Goal: Task Accomplishment & Management: Manage account settings

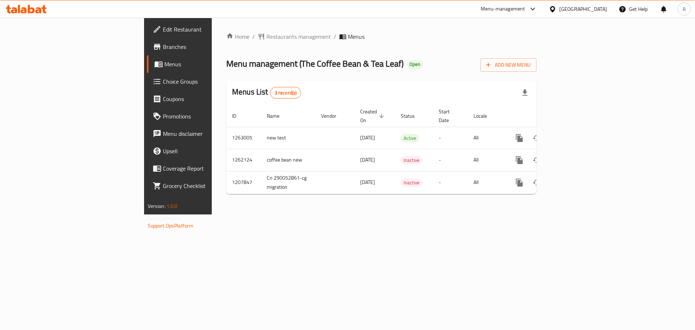
click at [559, 5] on div at bounding box center [553, 9] width 10 height 8
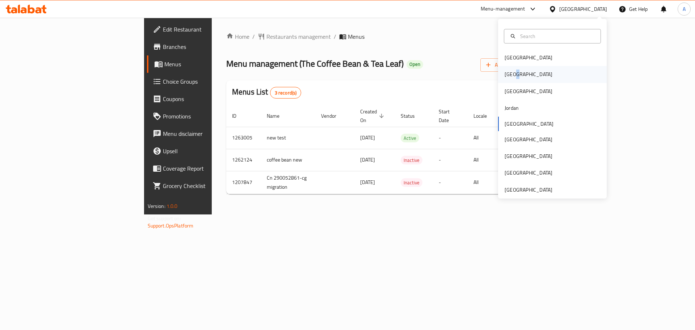
click at [510, 73] on div "[GEOGRAPHIC_DATA]" at bounding box center [527, 74] width 59 height 17
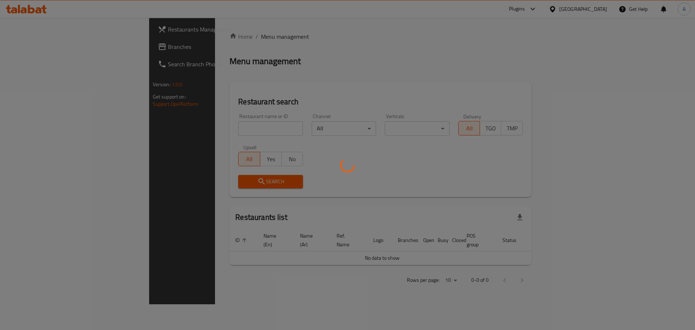
click at [175, 135] on div at bounding box center [347, 165] width 695 height 330
click at [169, 130] on div at bounding box center [347, 165] width 695 height 330
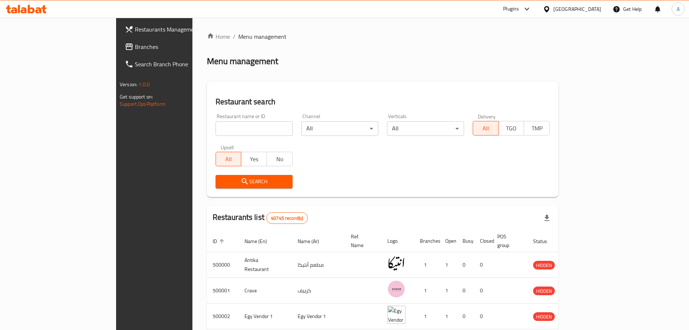
click at [216, 127] on input "search" at bounding box center [254, 128] width 77 height 14
paste input "SKY Caf"
type input "SKY Caf"
click button "Search" at bounding box center [254, 181] width 77 height 13
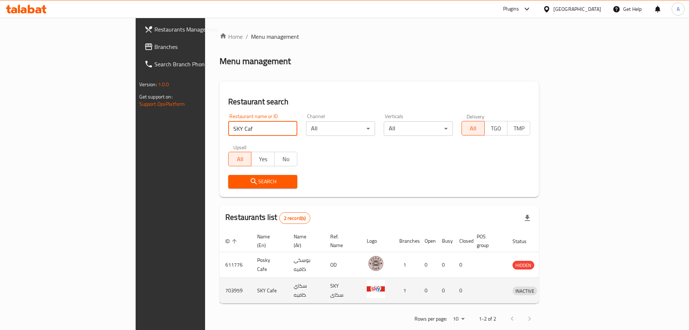
click at [560, 288] on icon "enhanced table" at bounding box center [556, 291] width 8 height 6
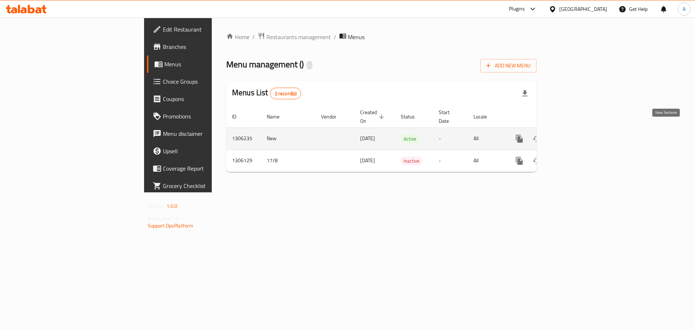
click at [574, 135] on icon "enhanced table" at bounding box center [571, 138] width 7 height 7
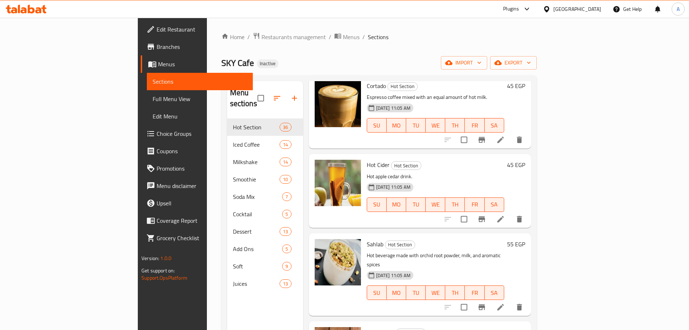
scroll to position [1922, 0]
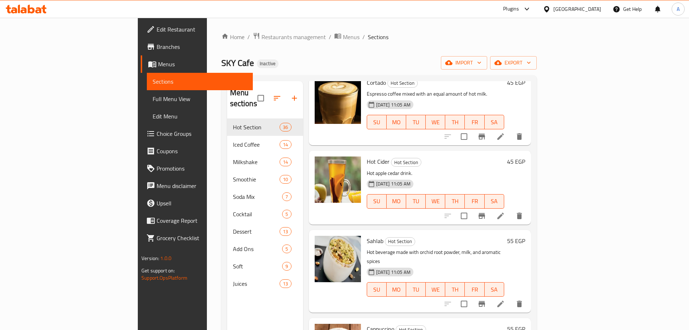
click at [153, 100] on span "Full Menu View" at bounding box center [200, 98] width 94 height 9
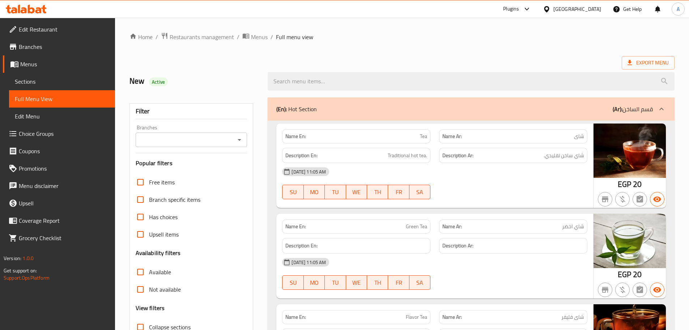
click at [481, 180] on div "18-08-2025 11:05 AM" at bounding box center [435, 171] width 314 height 17
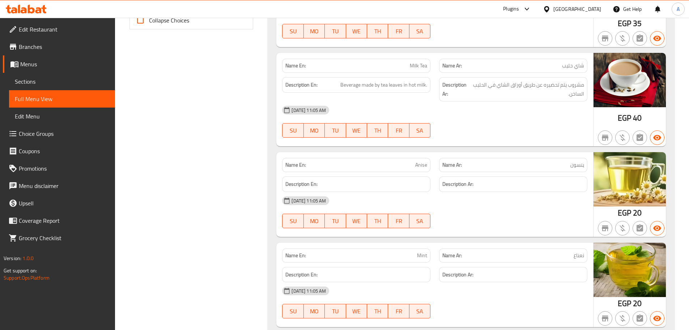
scroll to position [5966, 0]
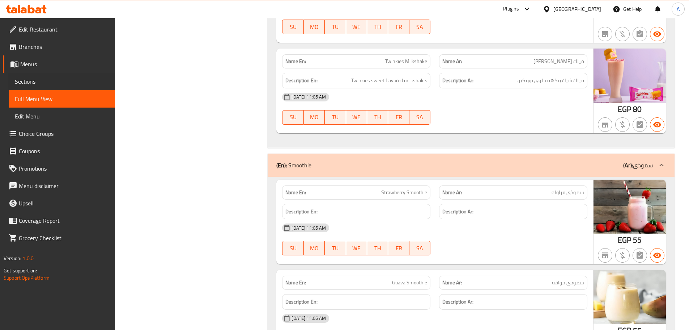
click at [7, 79] on div "Sections" at bounding box center [58, 81] width 114 height 17
click at [55, 79] on span "Sections" at bounding box center [62, 81] width 94 height 9
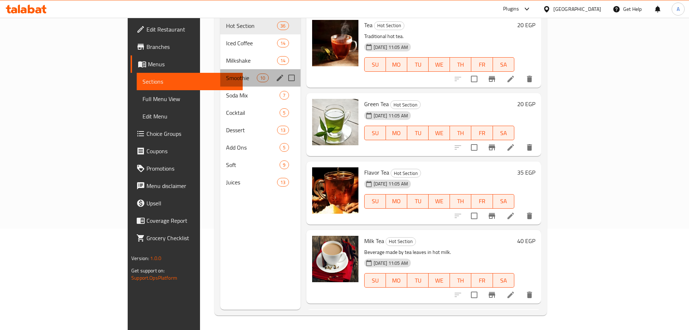
click at [220, 69] on div "Smoothie 10" at bounding box center [260, 77] width 80 height 17
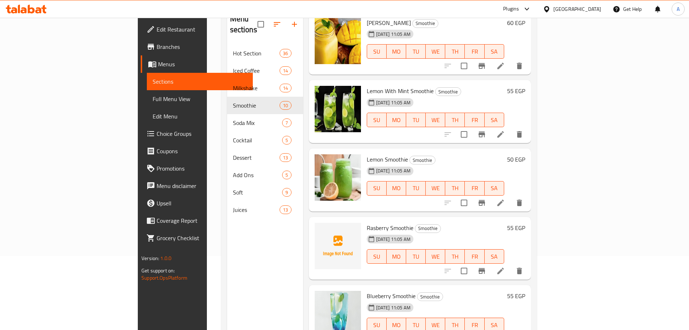
scroll to position [101, 0]
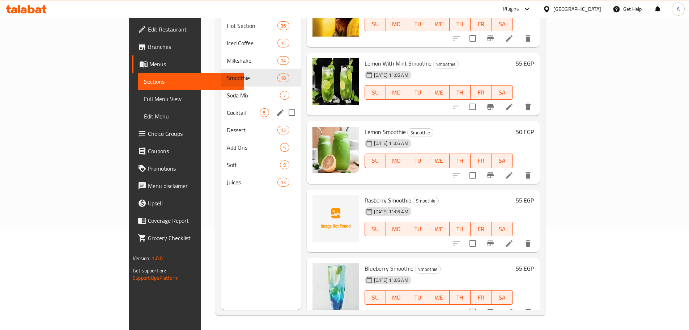
click at [221, 89] on div "Soda Mix 7" at bounding box center [261, 94] width 80 height 17
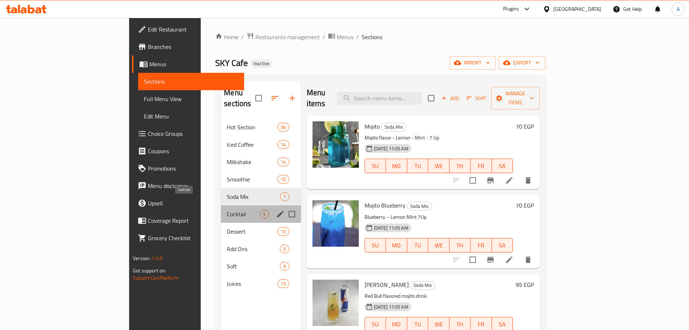
click at [227, 209] on span "Cocktail" at bounding box center [243, 213] width 33 height 9
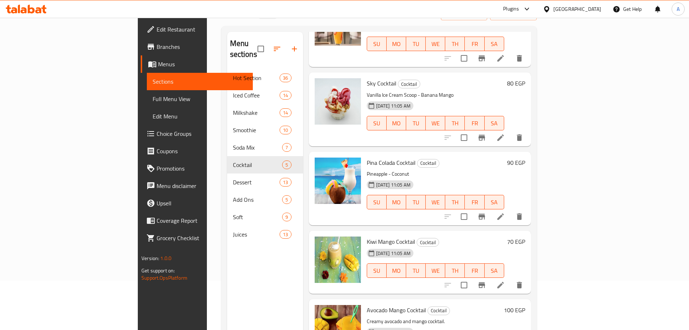
scroll to position [101, 0]
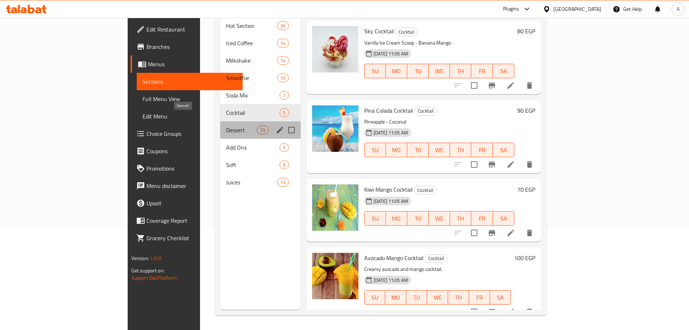
click at [226, 126] on span "Dessert" at bounding box center [241, 130] width 31 height 9
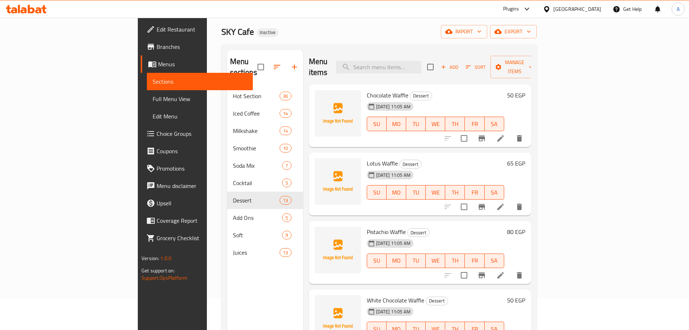
scroll to position [101, 0]
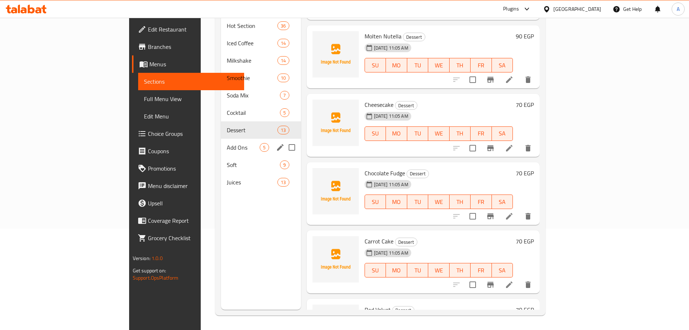
click at [227, 143] on span "Add Ons" at bounding box center [243, 147] width 33 height 9
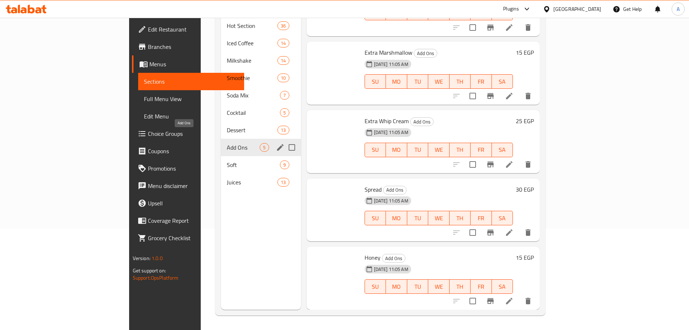
scroll to position [30, 0]
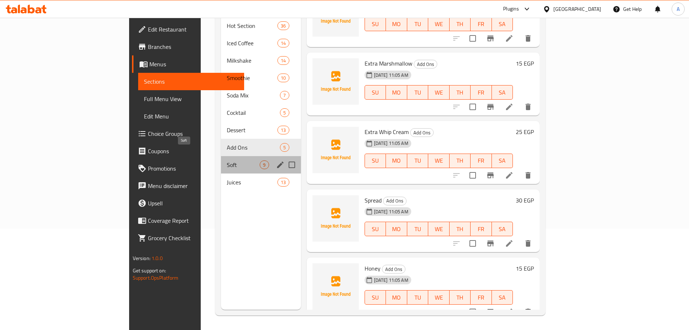
click at [227, 160] on span "Soft" at bounding box center [243, 164] width 33 height 9
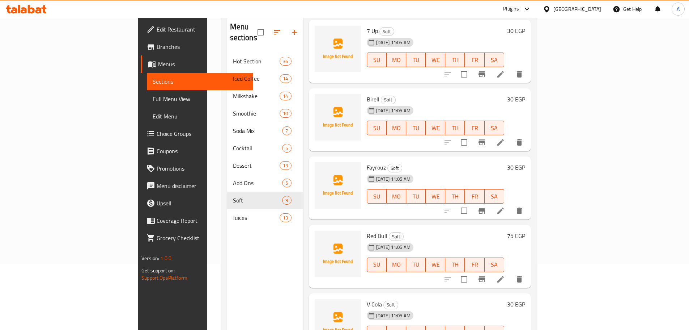
scroll to position [101, 0]
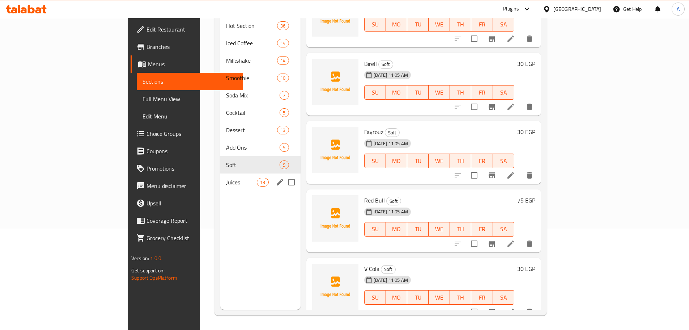
click at [220, 173] on div "Juices 13" at bounding box center [260, 181] width 80 height 17
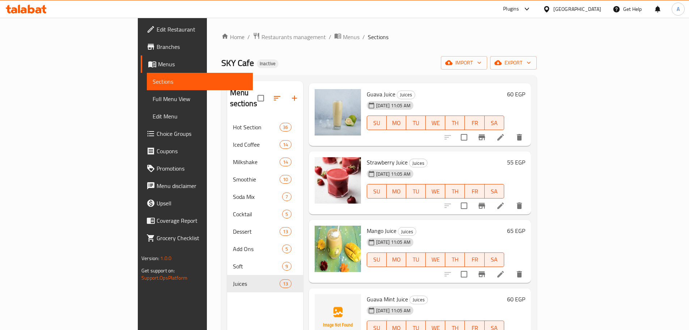
scroll to position [36, 0]
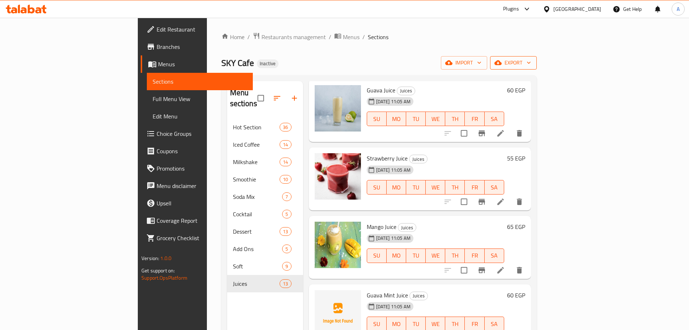
click at [537, 56] on button "export" at bounding box center [513, 62] width 47 height 13
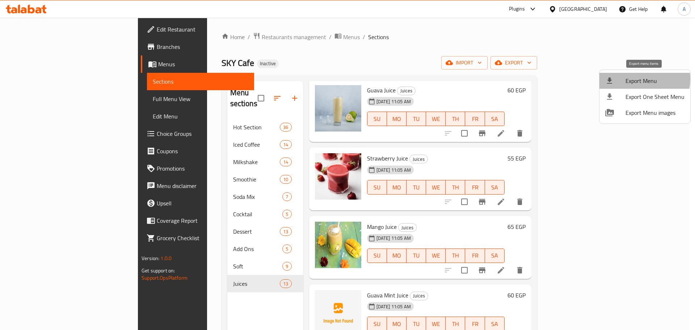
click at [638, 79] on span "Export Menu" at bounding box center [654, 80] width 59 height 9
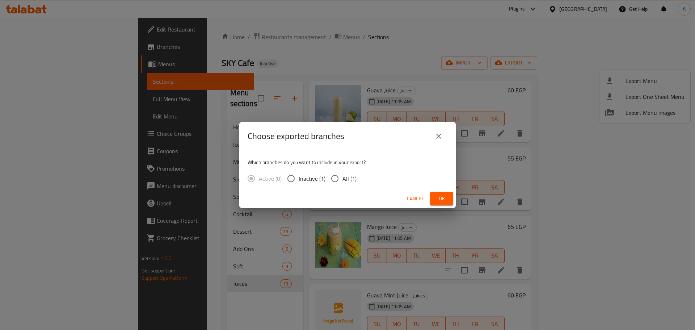
click at [332, 177] on input "All (1)" at bounding box center [334, 178] width 15 height 15
radio input "true"
click at [450, 198] on button "Ok" at bounding box center [441, 198] width 23 height 13
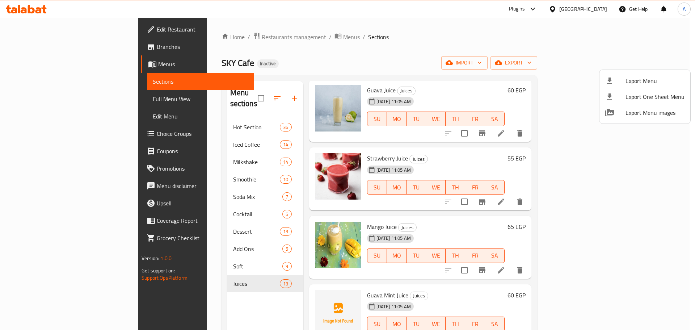
click at [439, 168] on div at bounding box center [347, 165] width 695 height 330
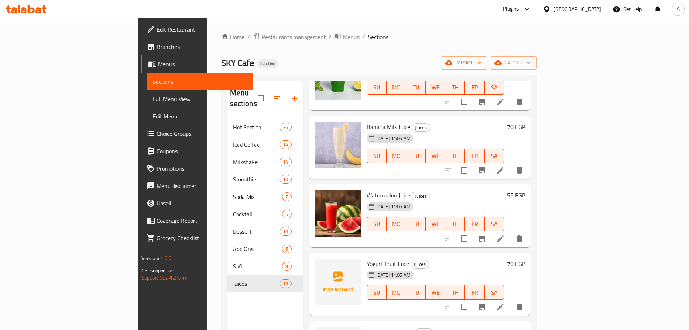
scroll to position [412, 0]
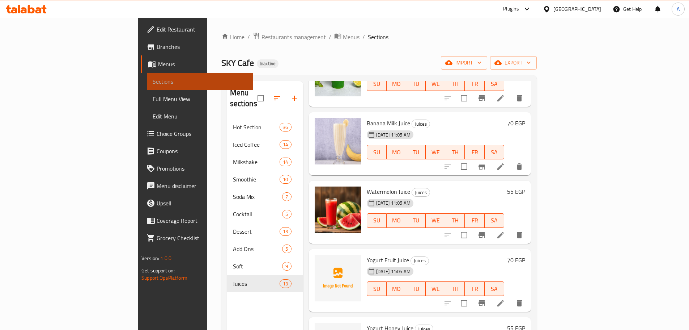
click at [147, 89] on link "Sections" at bounding box center [200, 81] width 106 height 17
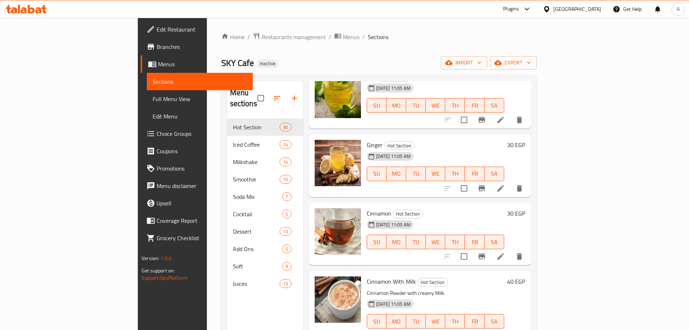
click at [153, 98] on span "Full Menu View" at bounding box center [200, 98] width 94 height 9
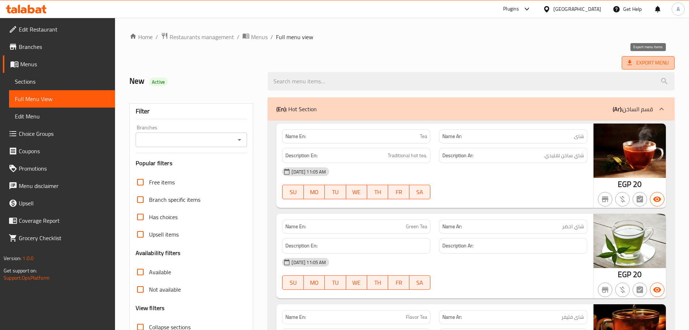
click at [650, 65] on span "Export Menu" at bounding box center [648, 62] width 41 height 9
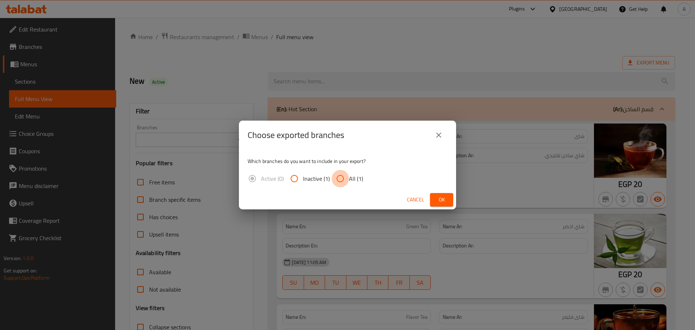
click at [334, 177] on input "All (1)" at bounding box center [339, 178] width 17 height 17
radio input "true"
click at [445, 201] on span "Ok" at bounding box center [442, 199] width 12 height 9
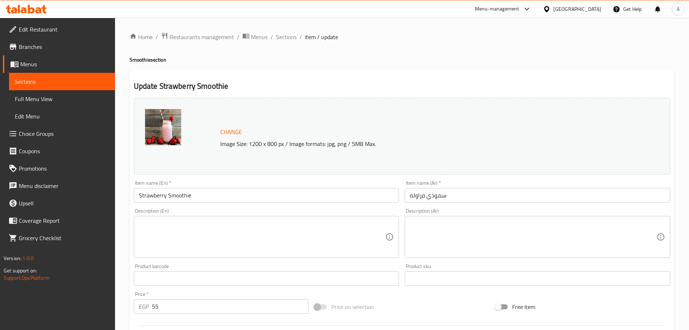
click at [464, 237] on textarea at bounding box center [533, 237] width 247 height 34
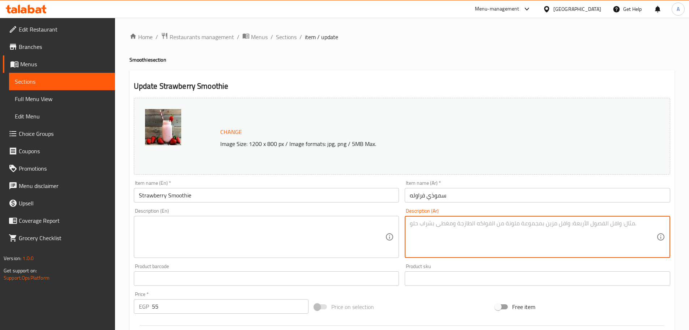
paste textarea "فراولة طازجة، ثلج، السكر"
type textarea "فراولة طازجة، ثلج، السكر."
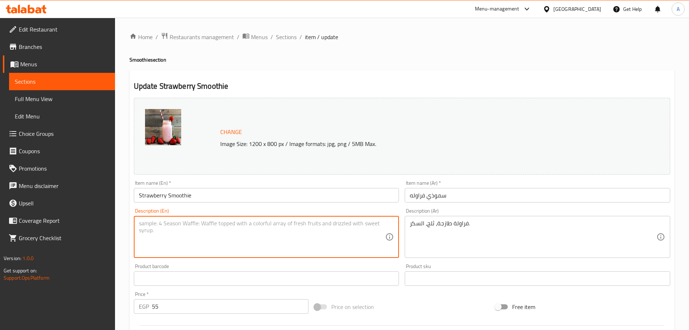
click at [166, 233] on textarea at bounding box center [262, 237] width 247 height 34
paste textarea "فراولة طازجة، ثلج، السكر."
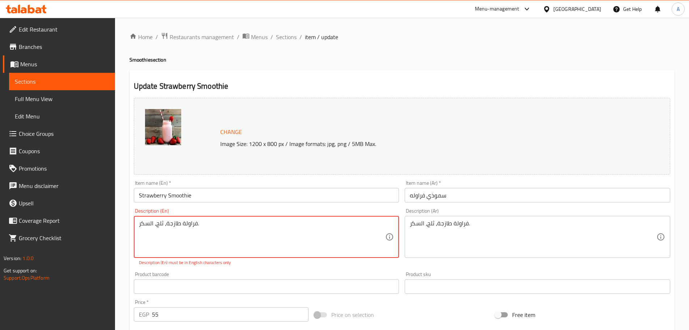
paste textarea "Fresh strawberries, ice, sugar."
type textarea "Fresh strawberries, ice, sugar."
click at [254, 202] on input "Strawberry Smoothie" at bounding box center [267, 195] width 266 height 14
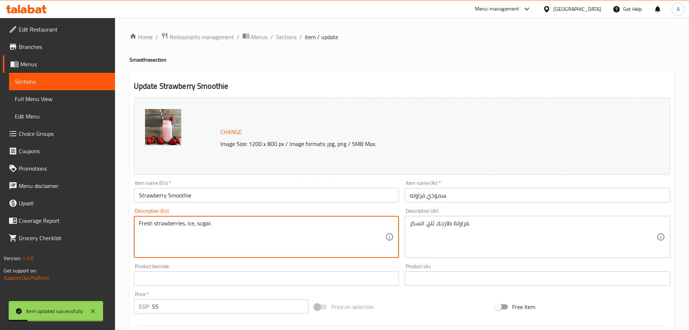
click at [283, 230] on textarea "Fresh strawberries, ice, sugar." at bounding box center [262, 237] width 247 height 34
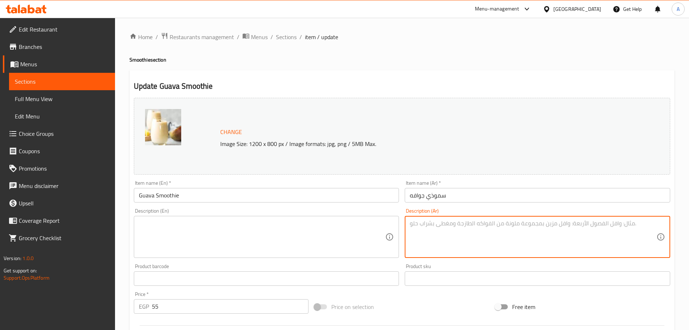
click at [480, 245] on textarea at bounding box center [533, 237] width 247 height 34
paste textarea "جوافة طازجة، ثلج، السكر"
type textarea "جوافة طازجة، ثلج، السكر"
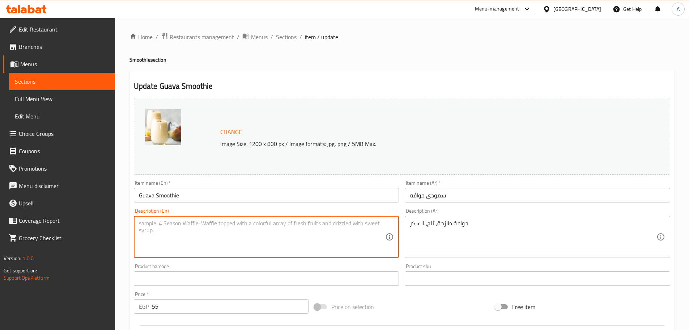
click at [266, 236] on textarea at bounding box center [262, 237] width 247 height 34
paste textarea "Fresh strawberries, ice, sugar."
click at [153, 194] on input "Guava Smoothie" at bounding box center [267, 195] width 266 height 14
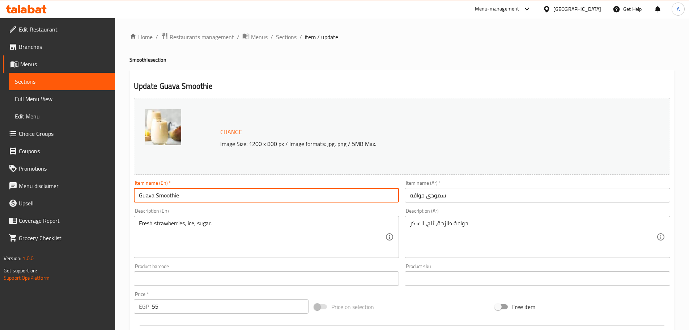
click at [153, 194] on input "Guava Smoothie" at bounding box center [267, 195] width 266 height 14
click at [146, 195] on input "Guava Smoothie" at bounding box center [267, 195] width 266 height 14
click at [161, 224] on textarea "Fresh strawberries, ice, sugar." at bounding box center [262, 237] width 247 height 34
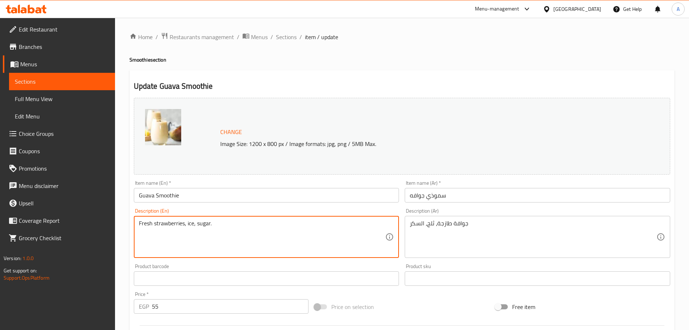
paste textarea "Guava"
type textarea "Fresh Guava, ice, sugar."
click at [195, 197] on input "Guava Smoothie" at bounding box center [267, 195] width 266 height 14
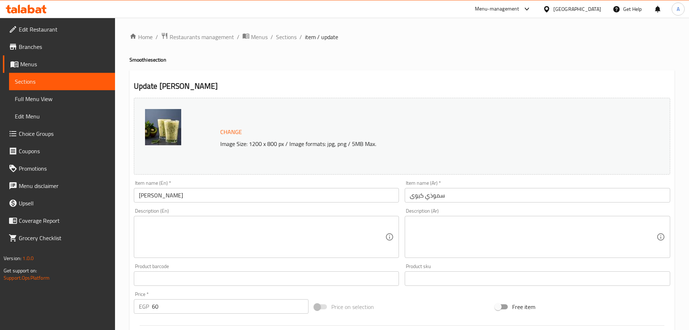
click at [457, 229] on textarea at bounding box center [533, 237] width 247 height 34
paste textarea "كيوي طازج، ثلج، السكر"
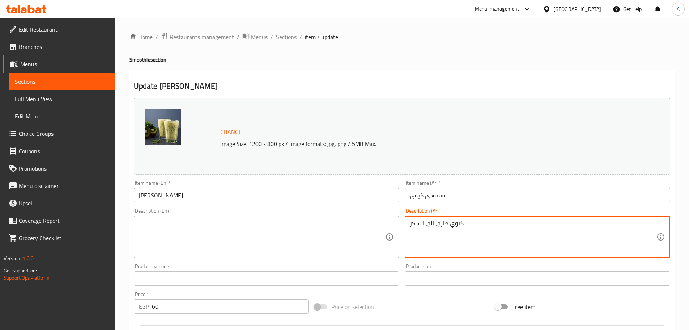
type textarea "كيوي طازج، ثلج، السكر"
click at [210, 234] on textarea at bounding box center [262, 237] width 247 height 34
paste textarea "Fresh Guava, ice, sugar."
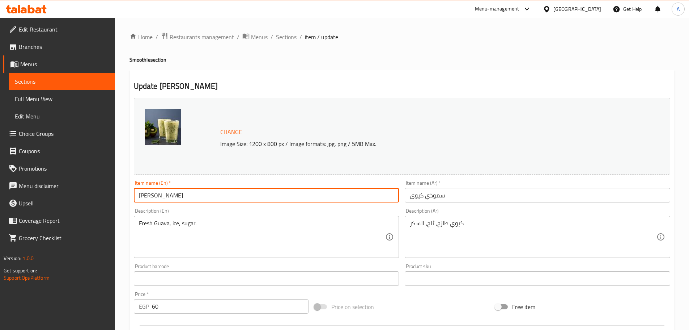
click at [145, 192] on input "Kiwi Smoothie" at bounding box center [267, 195] width 266 height 14
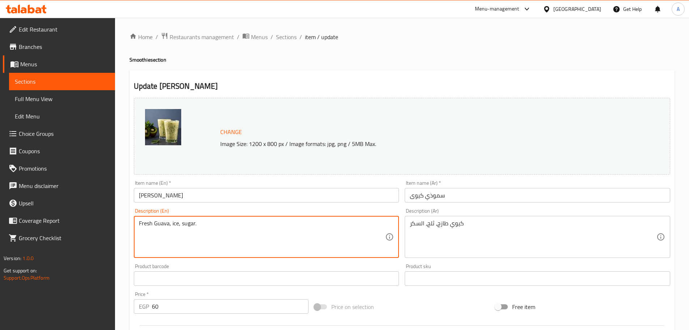
click at [161, 220] on textarea "Fresh Guava, ice, sugar." at bounding box center [262, 237] width 247 height 34
paste textarea "Kiwi"
type textarea "Fresh Kiwi, ice, sugar."
click at [188, 199] on input "Kiwi Smoothie" at bounding box center [267, 195] width 266 height 14
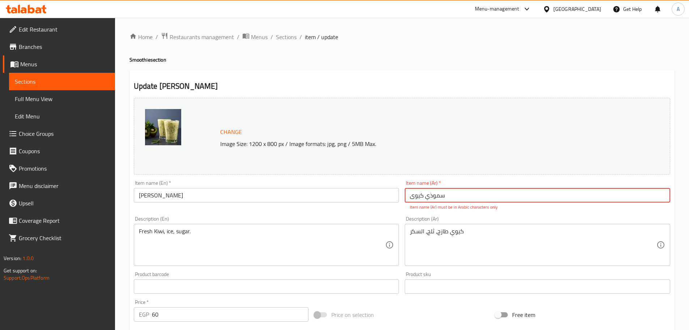
click at [360, 191] on input "Kiwi Smoothie" at bounding box center [267, 195] width 266 height 14
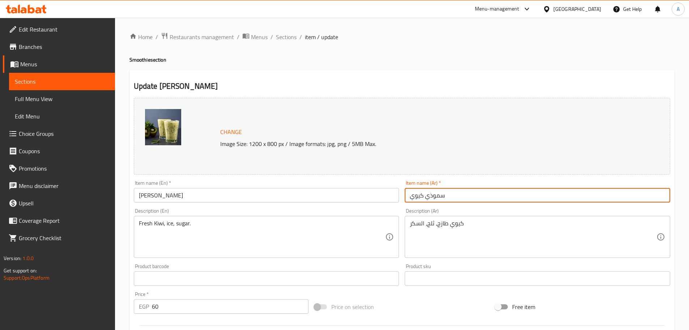
type input "سموذي كيوي"
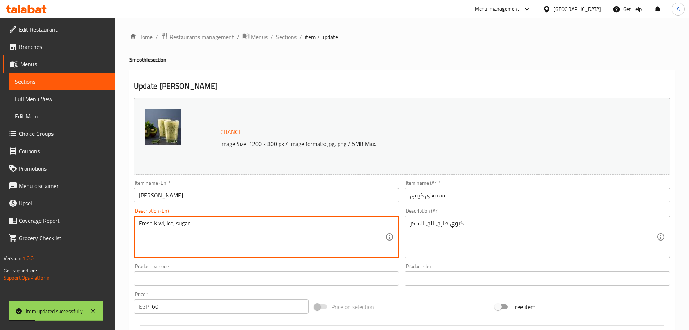
click at [218, 229] on textarea "Fresh Kiwi, ice, sugar." at bounding box center [262, 237] width 247 height 34
click at [182, 227] on textarea "Fresh Kiwi, ice, sugar." at bounding box center [262, 237] width 247 height 34
click at [144, 224] on textarea "Fresh Kiwi, ice, sugar." at bounding box center [262, 237] width 247 height 34
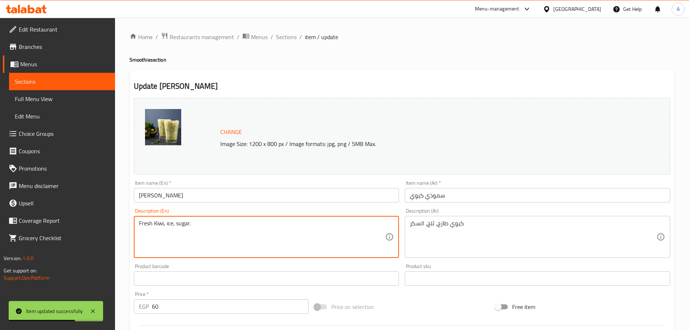
click at [144, 224] on textarea "Fresh Kiwi, ice, sugar." at bounding box center [262, 237] width 247 height 34
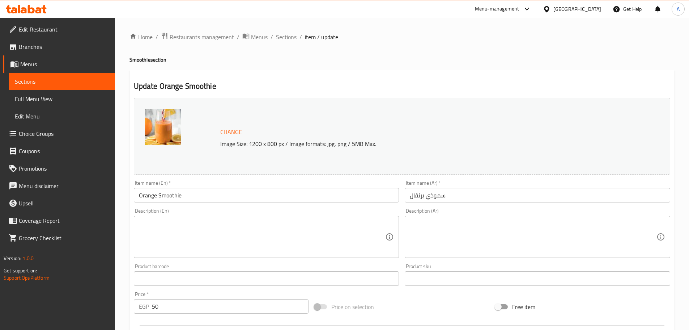
click at [470, 231] on textarea at bounding box center [533, 237] width 247 height 34
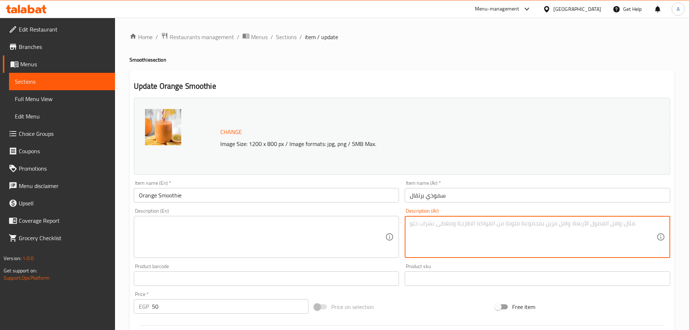
paste textarea "عصير برتقال طازج، ثلج، السكر"
type textarea "عصير برتقال طازج، ثلج، السكر"
click at [247, 240] on textarea at bounding box center [262, 237] width 247 height 34
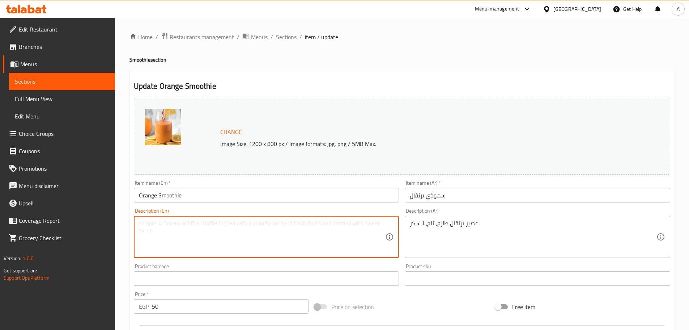
paste textarea "Fresh Kiwi, ice, sugar."
click at [158, 222] on textarea "Fresh Kiwi, ice, sugar." at bounding box center [262, 237] width 247 height 34
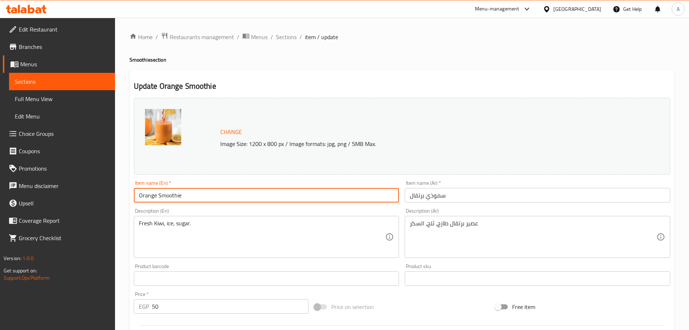
click at [151, 196] on input "Orange Smoothie" at bounding box center [267, 195] width 266 height 14
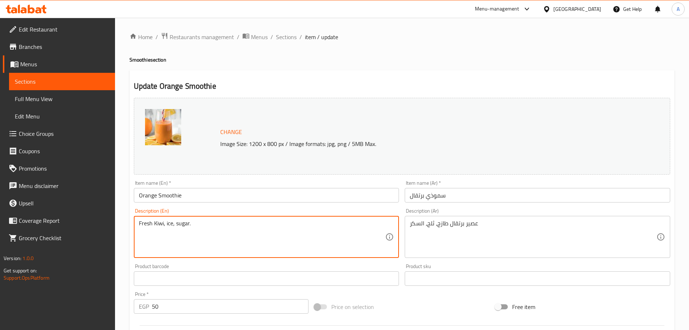
click at [158, 226] on textarea "Fresh Kiwi, ice, sugar." at bounding box center [262, 237] width 247 height 34
paste textarea "Orange"
type textarea "Fresh Orange juice, ice, sugar."
click at [191, 190] on input "Orange Smoothie" at bounding box center [267, 195] width 266 height 14
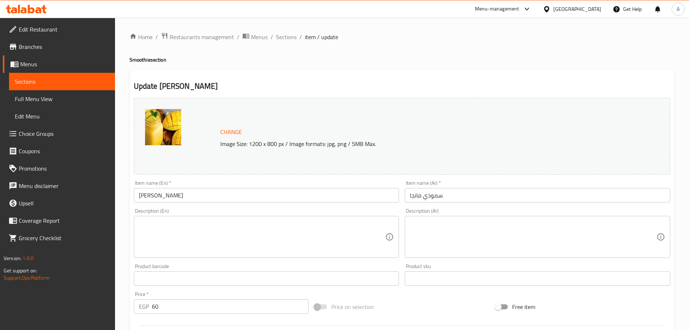
click at [500, 236] on textarea at bounding box center [533, 237] width 247 height 34
paste textarea "مانجا طازجة، ثلج، السكر"
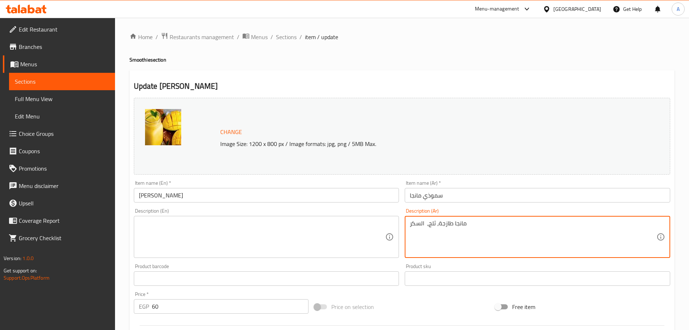
click at [426, 221] on textarea "مانجا طازجة، ثلج، السكر" at bounding box center [533, 237] width 247 height 34
type textarea "مانجا طازجة، ثلج، السكر"
click at [257, 250] on textarea at bounding box center [262, 237] width 247 height 34
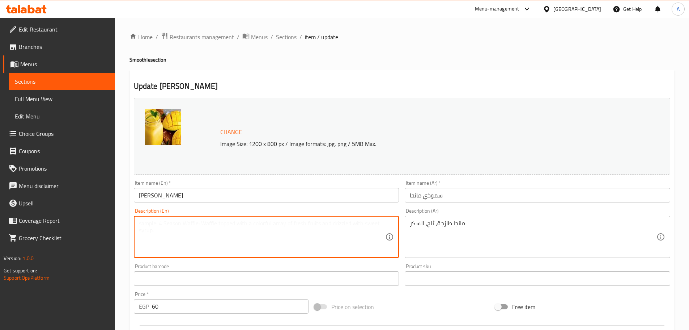
paste textarea "Fresh Watermelon, ice, sugar."
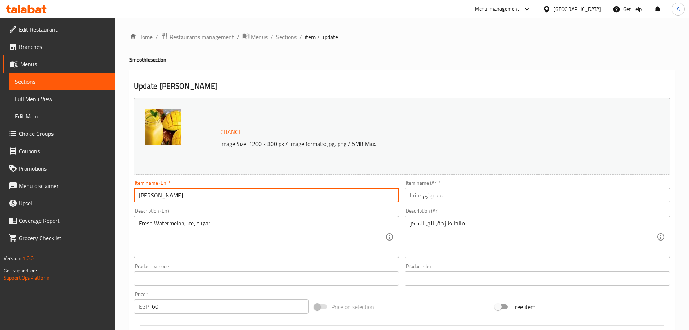
click at [142, 194] on input "[PERSON_NAME]" at bounding box center [267, 195] width 266 height 14
click at [161, 227] on textarea "Fresh Watermelon, ice, sugar." at bounding box center [262, 237] width 247 height 34
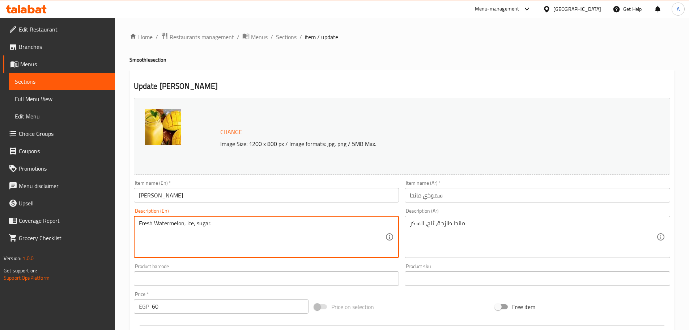
paste textarea "Mango"
type textarea "Fresh Mango, ice, sugar."
click at [201, 197] on input "[PERSON_NAME]" at bounding box center [267, 195] width 266 height 14
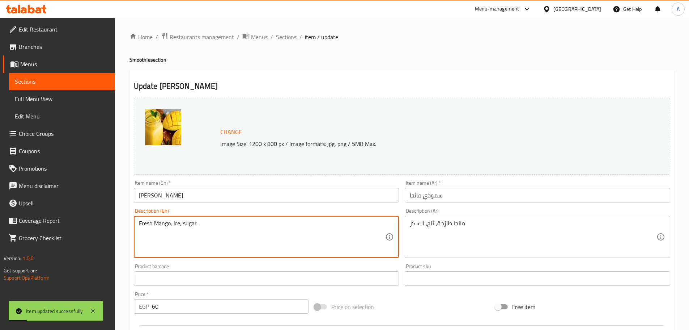
click at [220, 245] on textarea "Fresh Mango, ice, sugar." at bounding box center [262, 237] width 247 height 34
click at [230, 241] on textarea "Fresh Mango, ice, sugar." at bounding box center [262, 237] width 247 height 34
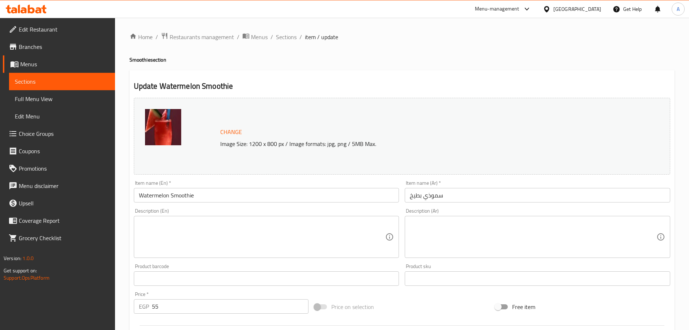
click at [458, 235] on textarea at bounding box center [533, 237] width 247 height 34
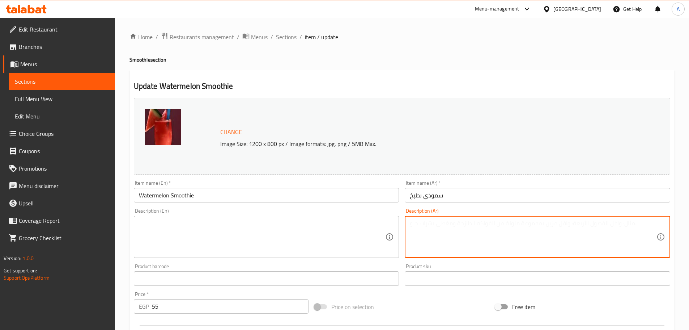
paste textarea "بطيخ طازج، ثلج، السكر"
type textarea "بطيخ طازج، ثلج، السكر"
click at [229, 241] on textarea at bounding box center [262, 237] width 247 height 34
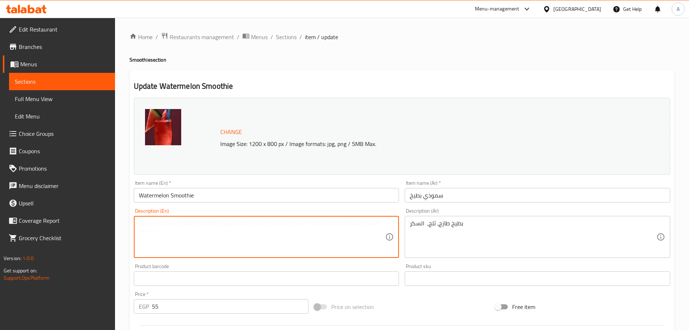
paste textarea "Fresh Kiwi, ice, sugar."
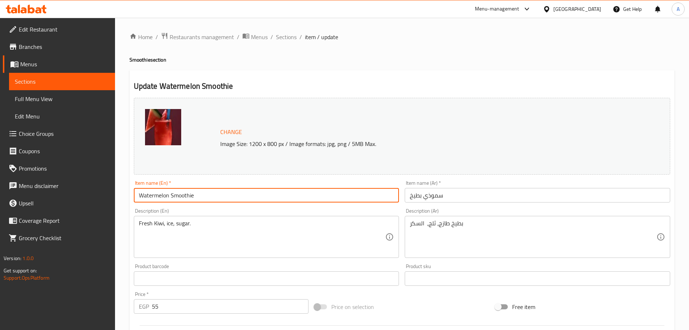
click at [150, 195] on input "Watermelon Smoothie" at bounding box center [267, 195] width 266 height 14
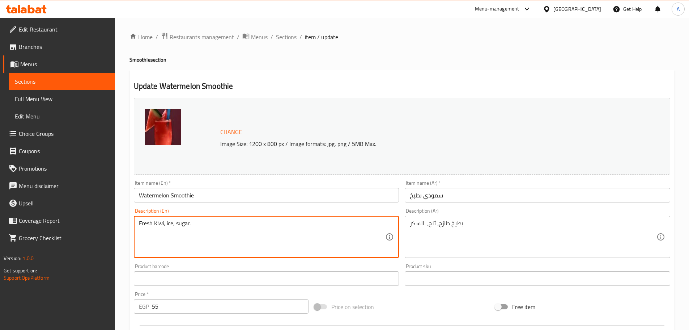
click at [159, 224] on textarea "Fresh Kiwi, ice, sugar." at bounding box center [262, 237] width 247 height 34
paste textarea "Watermelon"
type textarea "Fresh Watermelon, ice, sugar."
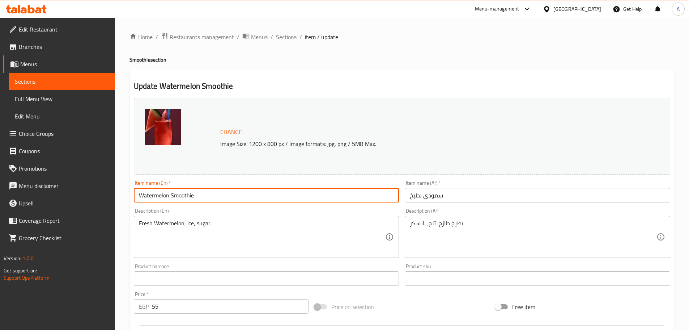
click at [208, 192] on input "Watermelon Smoothie" at bounding box center [267, 195] width 266 height 14
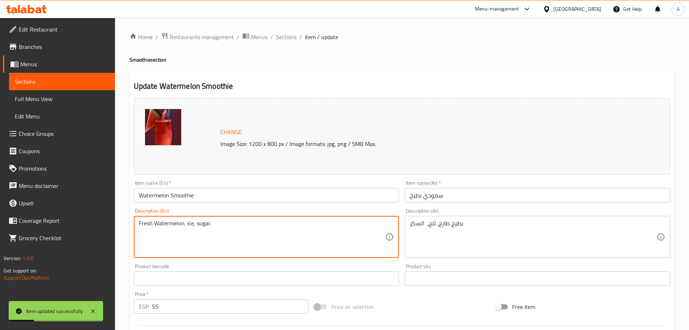
click at [226, 235] on textarea "Fresh Watermelon, ice, sugar." at bounding box center [262, 237] width 247 height 34
drag, startPoint x: 226, startPoint y: 235, endPoint x: 246, endPoint y: 201, distance: 38.6
click at [227, 235] on textarea "Fresh Watermelon, ice, sugar." at bounding box center [262, 237] width 247 height 34
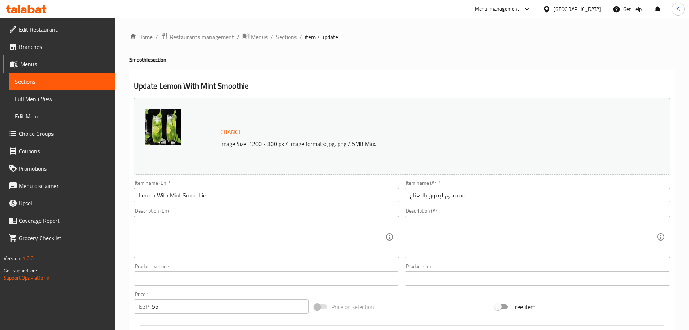
click at [484, 234] on textarea at bounding box center [533, 237] width 247 height 34
paste textarea "ليمون، نعناع، ثلج، السكر."
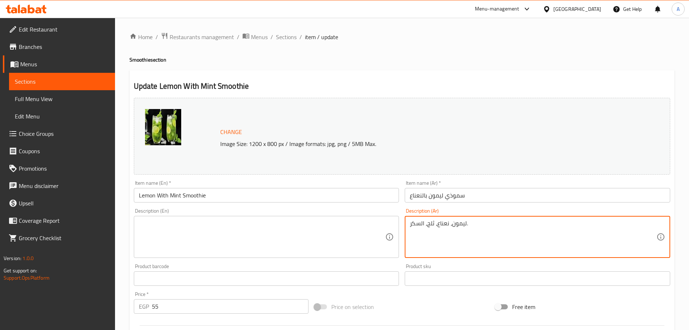
type textarea "ليمون، نعناع، ثلج، السكر."
click at [210, 246] on textarea at bounding box center [262, 237] width 247 height 34
paste textarea "Fresh Mango, ice, sugar."
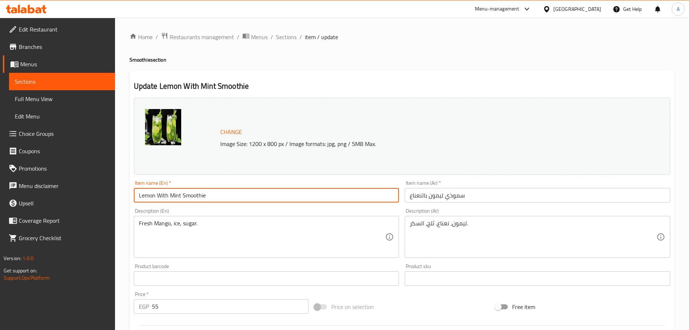
drag, startPoint x: 137, startPoint y: 195, endPoint x: 181, endPoint y: 193, distance: 43.1
click at [181, 193] on input "Lemon With Mint Smoothie" at bounding box center [267, 195] width 266 height 14
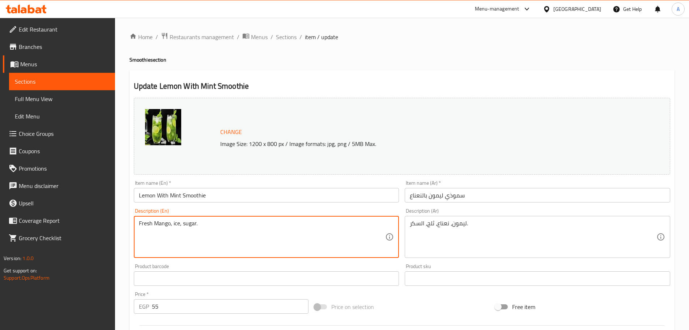
click at [159, 224] on textarea "Fresh Mango, ice, sugar." at bounding box center [262, 237] width 247 height 34
paste textarea "Lemon With Mint"
click at [147, 222] on textarea "Fresh Lemon With Mint, ice, sugar." at bounding box center [262, 237] width 247 height 34
type textarea "Lemon With Mint, ice, sugar."
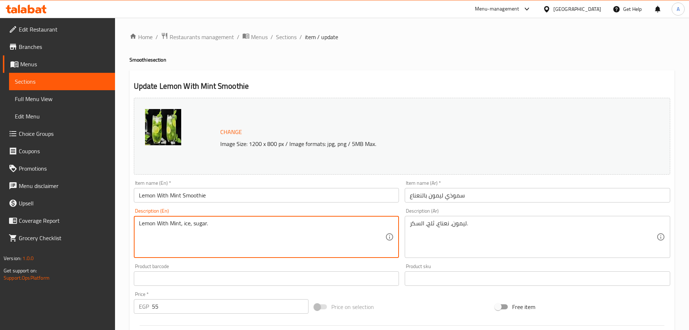
drag, startPoint x: 236, startPoint y: 194, endPoint x: 242, endPoint y: 193, distance: 6.2
click at [242, 193] on input "Lemon With Mint Smoothie" at bounding box center [267, 195] width 266 height 14
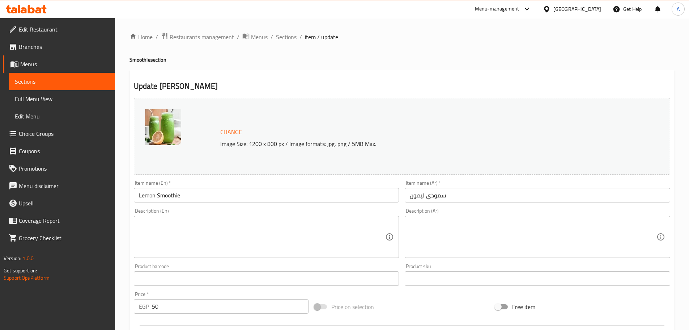
click at [475, 233] on textarea at bounding box center [533, 237] width 247 height 34
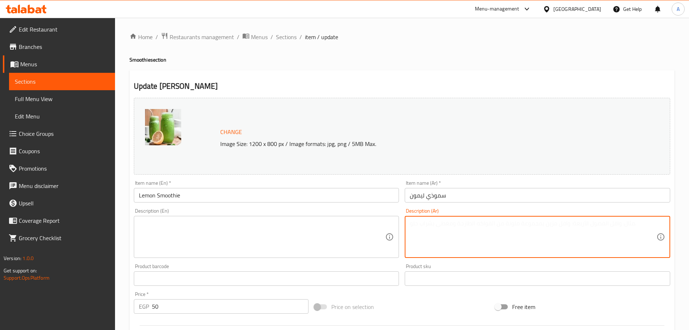
paste textarea "ليمون، ثلج، السكر."
type textarea "ليمون، ثلج، السكر."
click at [217, 234] on textarea at bounding box center [262, 237] width 247 height 34
paste textarea "Fresh Mango, ice, sugar."
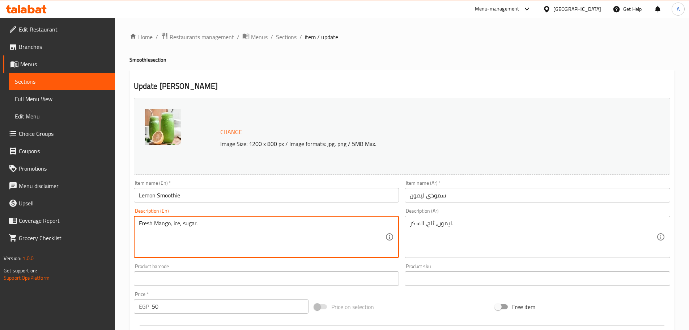
click at [144, 196] on input "Lemon Smoothie" at bounding box center [267, 195] width 266 height 14
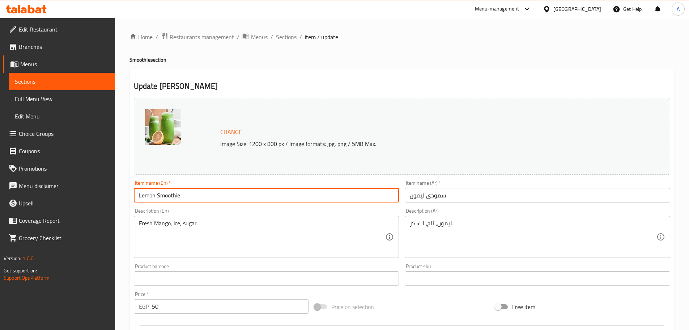
click at [144, 196] on input "Lemon Smoothie" at bounding box center [267, 195] width 266 height 14
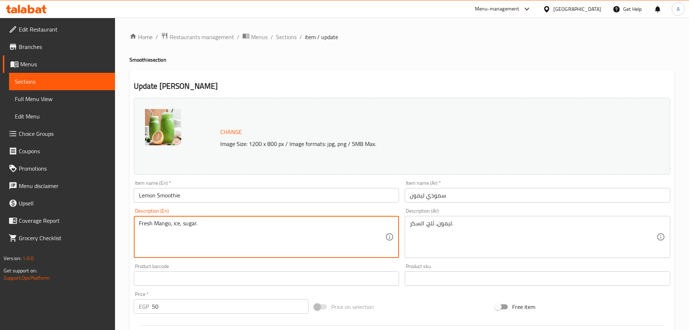
click at [160, 229] on textarea "Fresh Mango, ice, sugar." at bounding box center [262, 237] width 247 height 34
paste textarea "Lemon"
type textarea "Lemon, ice, sugar."
click at [202, 193] on input "Lemon Smoothie" at bounding box center [267, 195] width 266 height 14
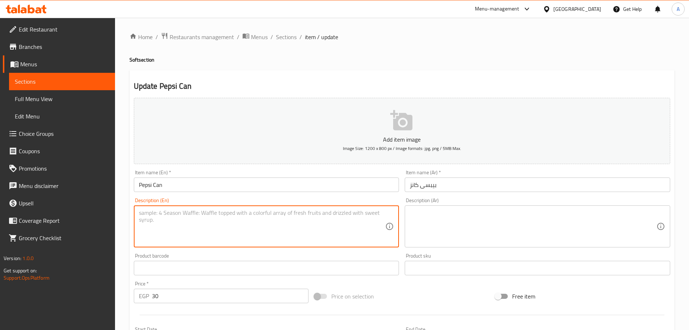
click at [203, 216] on textarea at bounding box center [262, 226] width 247 height 34
type textarea "Carbonated water"
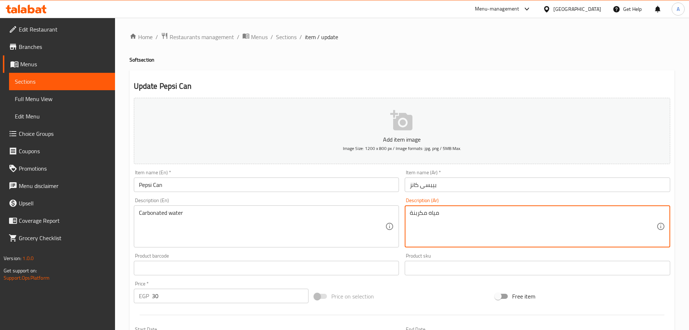
type textarea "مياه مكربنة"
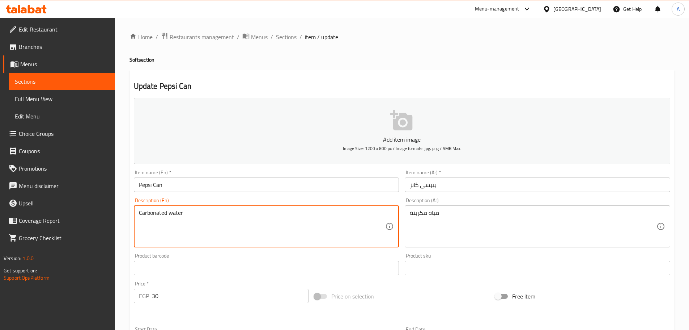
click at [201, 215] on textarea "Carbonated water" at bounding box center [262, 226] width 247 height 34
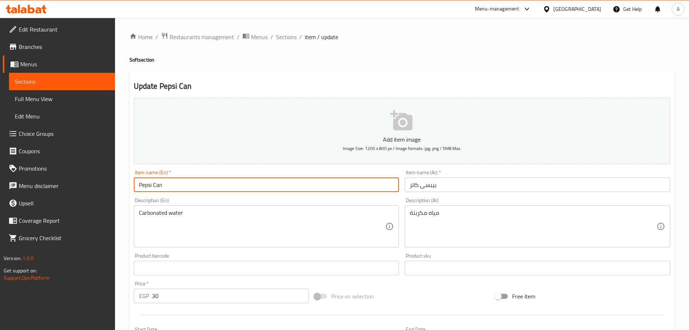
click at [238, 183] on input "Pepsi Can" at bounding box center [267, 184] width 266 height 14
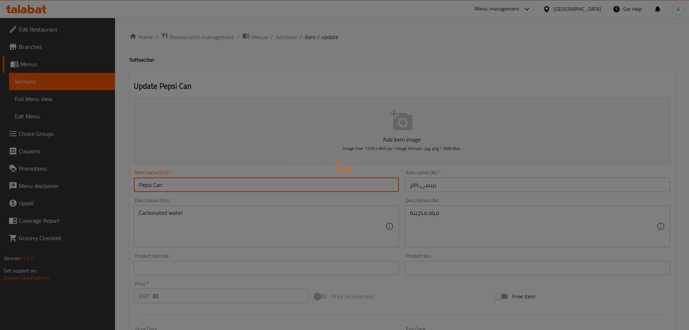
click at [208, 227] on div at bounding box center [344, 165] width 689 height 330
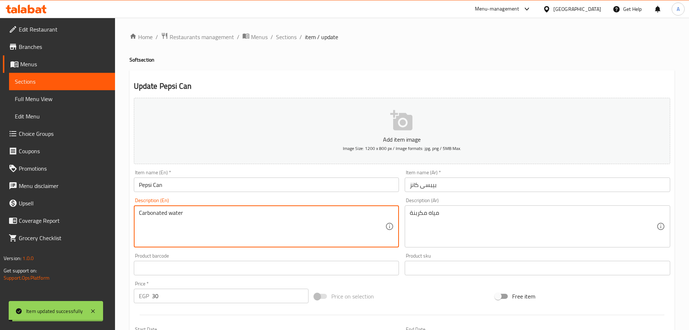
click at [214, 220] on textarea "Carbonated water" at bounding box center [262, 226] width 247 height 34
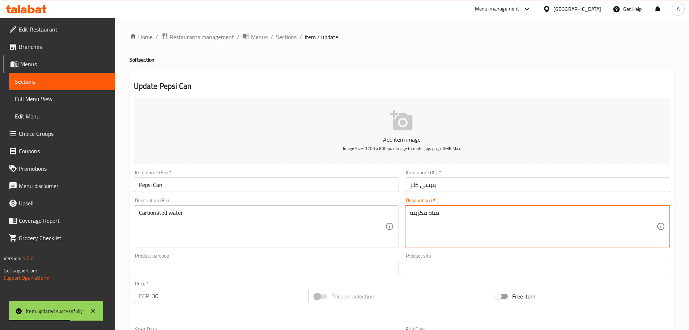
click at [463, 210] on textarea "مياه مكربنة" at bounding box center [533, 226] width 247 height 34
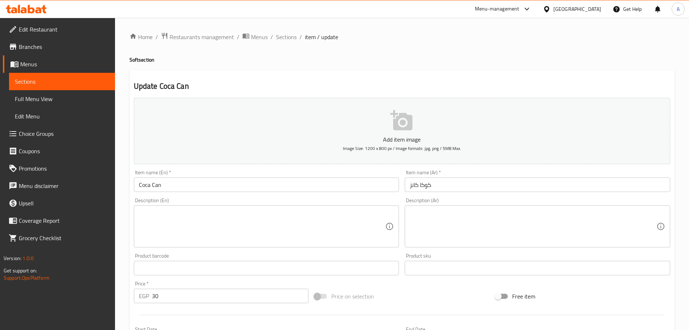
click at [187, 226] on textarea at bounding box center [262, 226] width 247 height 34
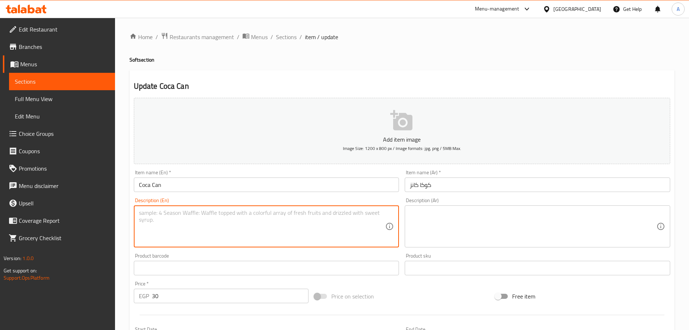
paste textarea "Carbonated water"
type textarea "Carbonated water"
click at [453, 219] on textarea at bounding box center [533, 226] width 247 height 34
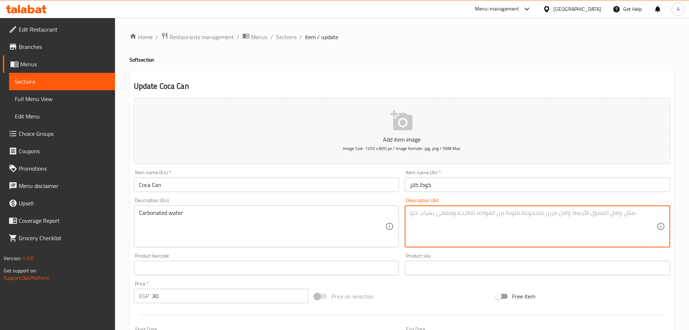
paste textarea "مياه مكربنة"
type textarea "مياه مكربنة"
click at [455, 184] on input "كوكا كانز" at bounding box center [538, 184] width 266 height 14
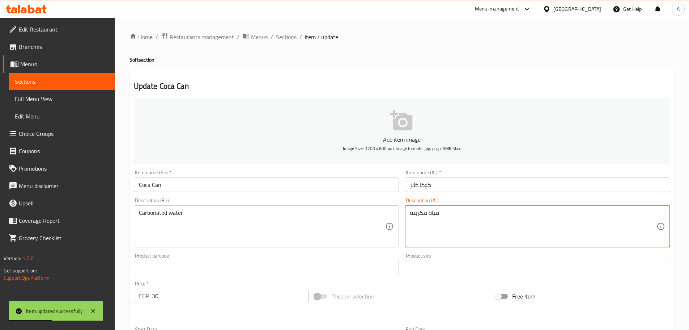
click at [473, 223] on textarea "مياه مكربنة" at bounding box center [533, 226] width 247 height 34
drag, startPoint x: 473, startPoint y: 223, endPoint x: 471, endPoint y: 255, distance: 31.9
click at [474, 223] on textarea "مياه مكربنة" at bounding box center [533, 226] width 247 height 34
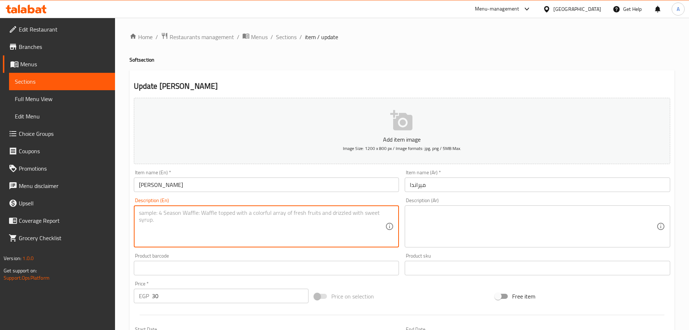
click at [222, 212] on textarea at bounding box center [262, 226] width 247 height 34
paste textarea "Carbonated water"
type textarea "Carbonated water"
drag, startPoint x: 488, startPoint y: 224, endPoint x: 462, endPoint y: 190, distance: 42.6
click at [487, 222] on textarea at bounding box center [533, 226] width 247 height 34
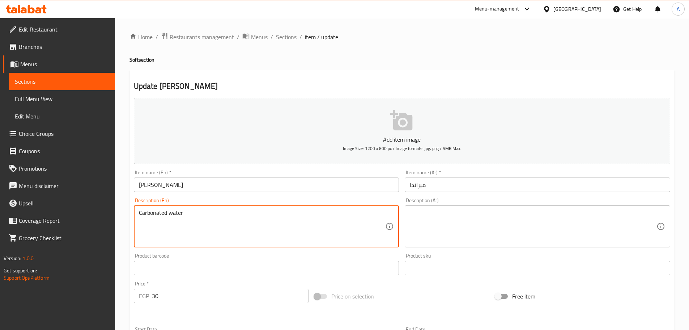
paste textarea "مياه مكربنة"
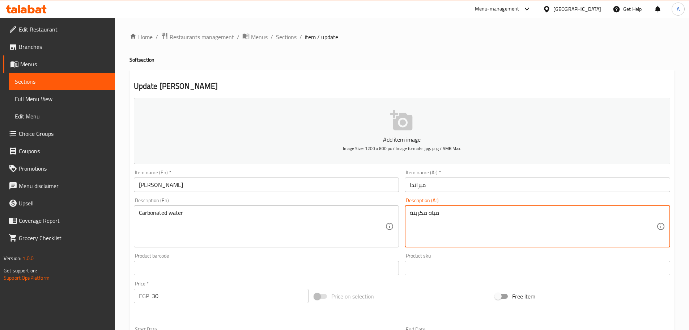
type textarea "مياه مكربنة"
click at [462, 188] on input "میراندا" at bounding box center [538, 184] width 266 height 14
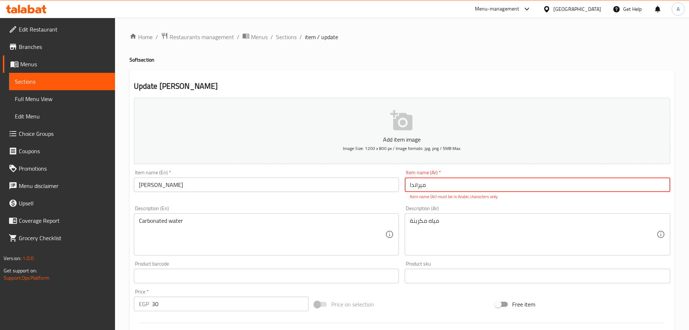
click at [416, 183] on input "میراندا" at bounding box center [538, 184] width 266 height 14
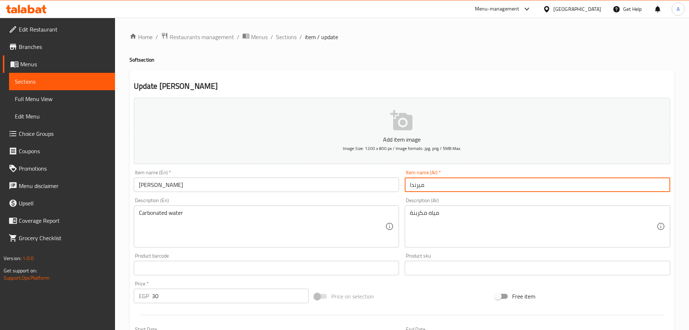
type input "ميرندا"
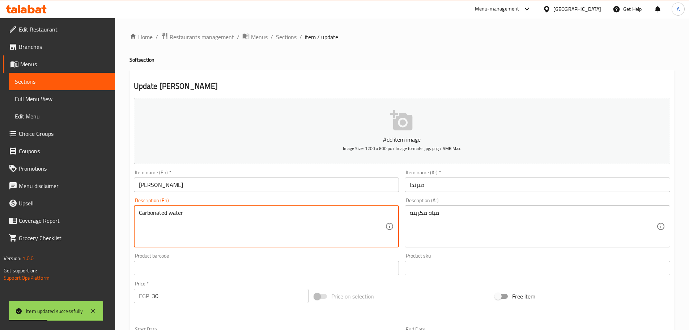
click at [274, 234] on textarea "Carbonated water" at bounding box center [262, 226] width 247 height 34
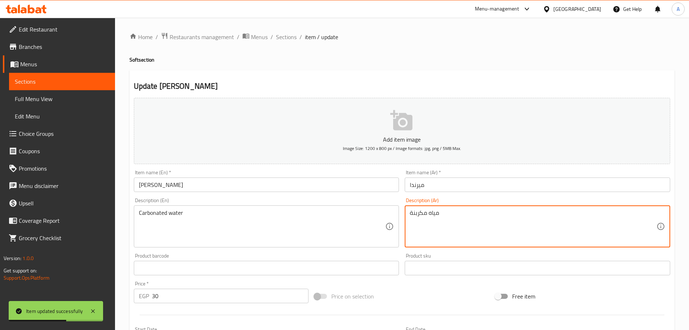
click at [478, 226] on textarea "مياه مكربنة" at bounding box center [533, 226] width 247 height 34
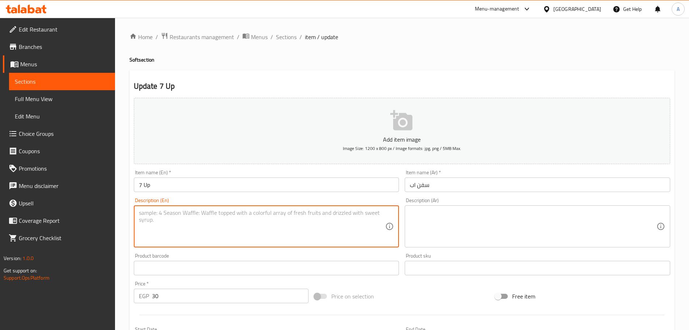
click at [220, 229] on textarea at bounding box center [262, 226] width 247 height 34
paste textarea "Carbonated water"
type textarea "Carbonated water"
click at [468, 218] on textarea at bounding box center [533, 226] width 247 height 34
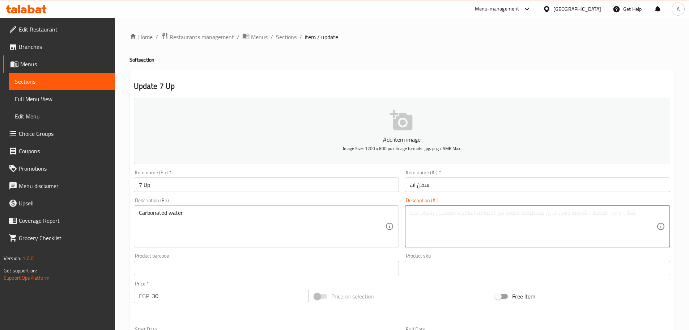
paste textarea "مياه مكربنة"
type textarea "مياه مكربنة"
click at [458, 189] on input "سفن اب" at bounding box center [538, 184] width 266 height 14
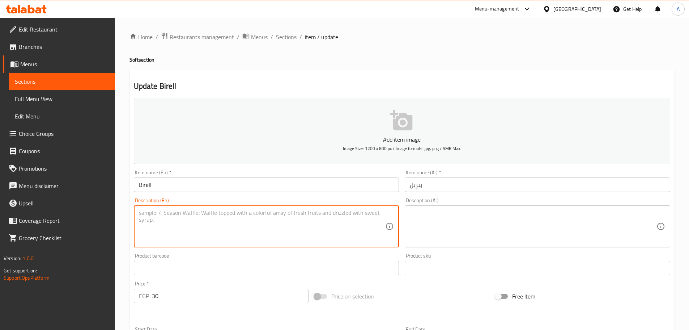
click at [195, 225] on textarea at bounding box center [262, 226] width 247 height 34
paste textarea "Carbonated water"
paste textarea "with [PERSON_NAME]"
type textarea "Carbonated water with barley"
click at [495, 215] on textarea at bounding box center [533, 226] width 247 height 34
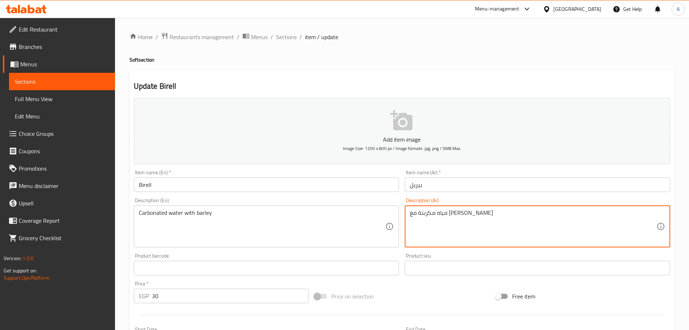
type textarea "مياه مكربنة مع [PERSON_NAME]"
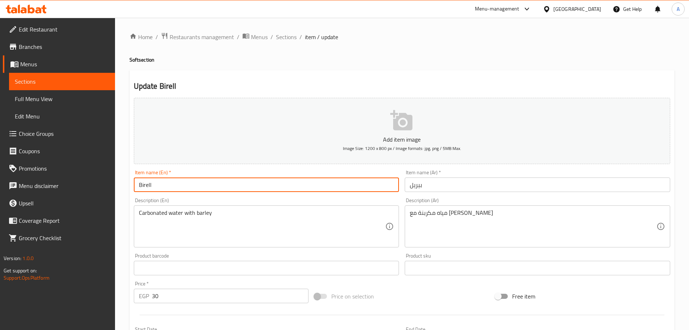
click at [248, 188] on input "Birell" at bounding box center [267, 184] width 266 height 14
click at [480, 188] on input "بيريل" at bounding box center [538, 184] width 266 height 14
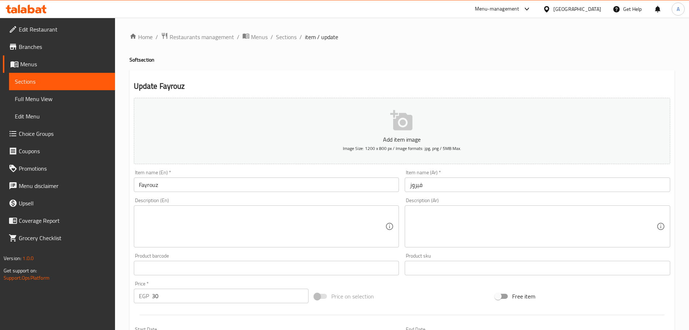
click at [197, 235] on textarea at bounding box center [262, 226] width 247 height 34
paste textarea "Carbonated water with barley"
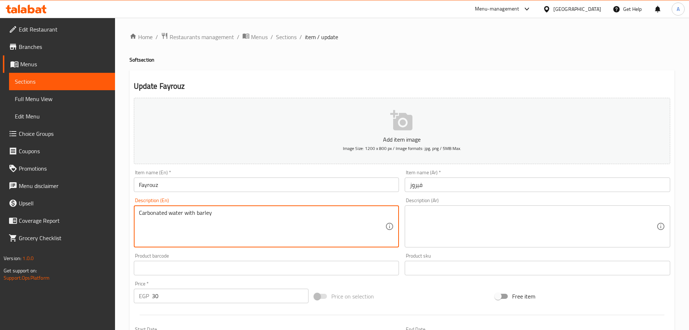
type textarea "Carbonated water with barley"
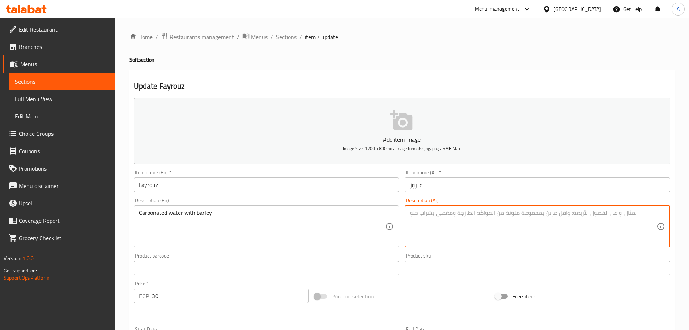
click at [486, 231] on textarea at bounding box center [533, 226] width 247 height 34
paste textarea "مياه مكربنة مع [PERSON_NAME]"
type textarea "مياه مكربنة مع [PERSON_NAME]"
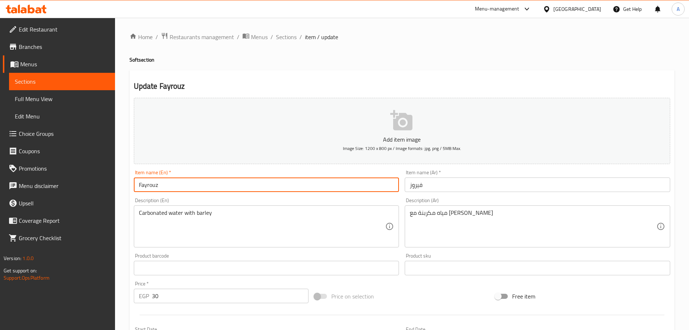
click at [277, 187] on input "Fayrouz" at bounding box center [267, 184] width 266 height 14
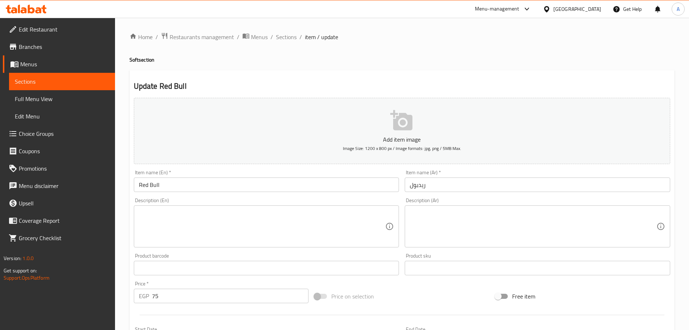
click at [300, 216] on textarea at bounding box center [262, 226] width 247 height 34
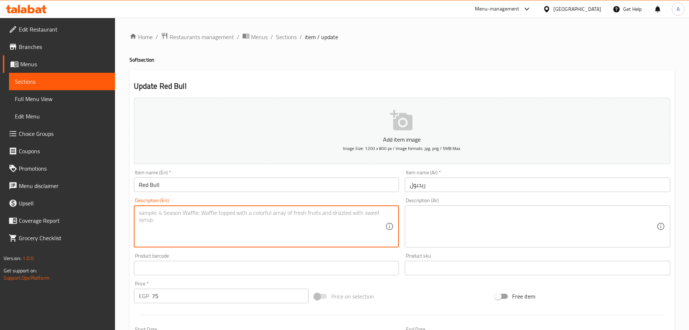
click at [283, 225] on textarea at bounding box center [262, 226] width 247 height 34
paste textarea "Energy drink"
type textarea "Energy drink"
click at [462, 232] on textarea at bounding box center [533, 226] width 247 height 34
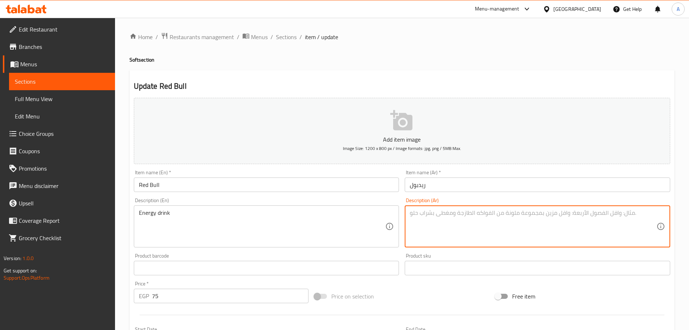
paste textarea "مشروب طاقة"
type textarea "مشروب طاقة"
click at [455, 183] on input "ريدبول" at bounding box center [538, 184] width 266 height 14
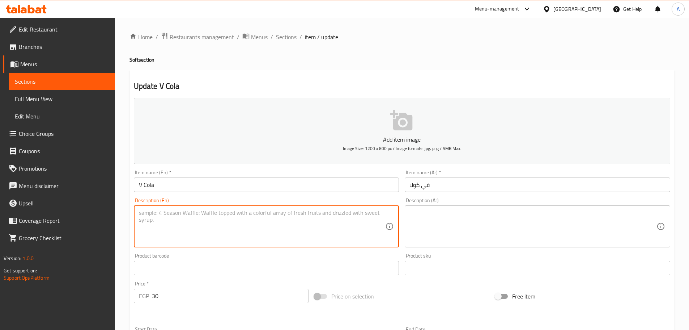
click at [270, 227] on textarea at bounding box center [262, 226] width 247 height 34
paste textarea "Carbonated water"
type textarea "Carbonated water"
click at [486, 229] on textarea at bounding box center [533, 226] width 247 height 34
paste textarea "مياه مكربنة"
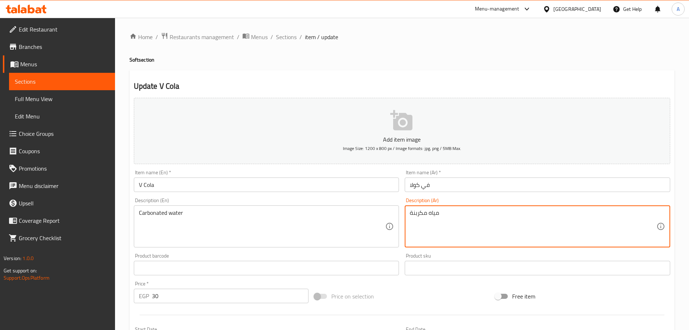
type textarea "مياه مكربنة"
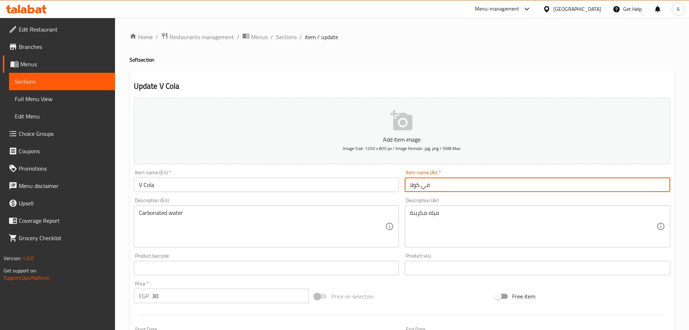
click at [464, 192] on input "في كولا" at bounding box center [538, 184] width 266 height 14
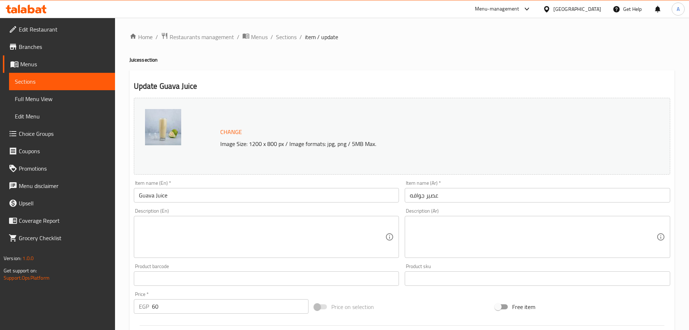
click at [166, 191] on input "Guava Juice" at bounding box center [267, 195] width 266 height 14
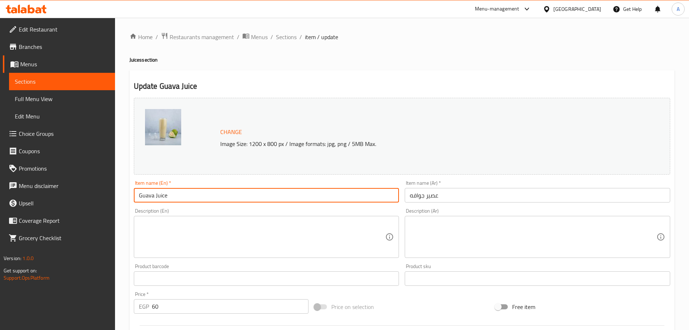
click at [166, 191] on input "Guava Juice" at bounding box center [267, 195] width 266 height 14
click at [331, 239] on textarea at bounding box center [262, 237] width 247 height 34
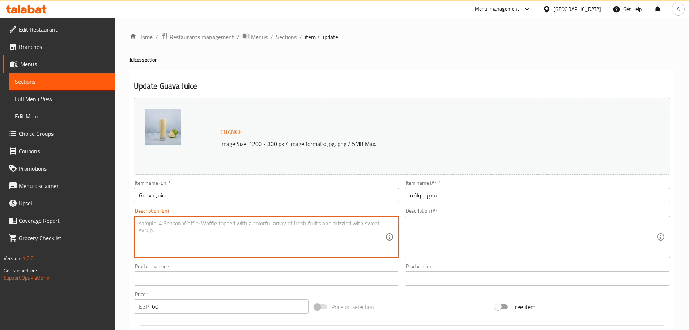
paste textarea "Guava, water, and sugar"
type textarea "Guava, water, and sugar"
click at [461, 245] on textarea at bounding box center [533, 237] width 247 height 34
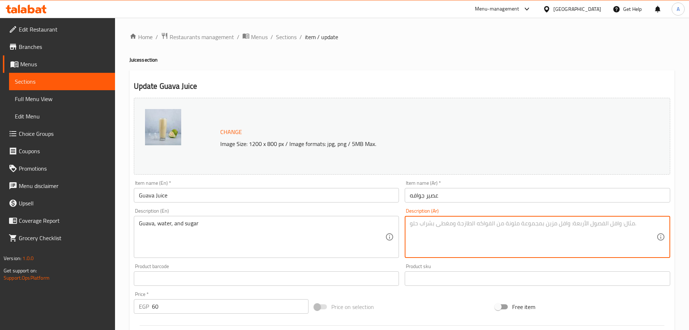
paste textarea "الجوافة والمياه والسكر"
click at [459, 222] on textarea "الجوافة والمياه والسكر" at bounding box center [533, 237] width 247 height 34
click at [440, 222] on textarea "جوافة والمياه والسكر" at bounding box center [533, 237] width 247 height 34
click at [229, 196] on input "Guava Juice" at bounding box center [267, 195] width 266 height 14
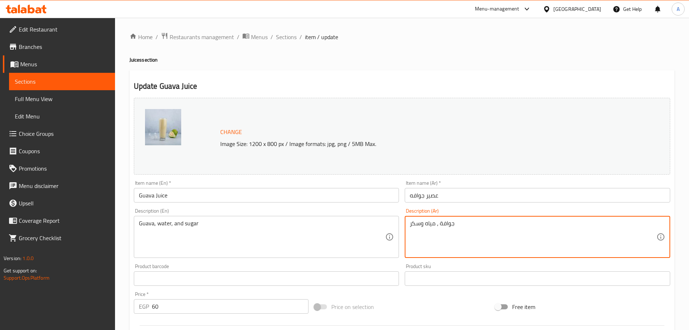
click at [503, 243] on textarea "جوافة ، مياه وسكر" at bounding box center [533, 237] width 247 height 34
click at [442, 230] on textarea "جوافة ، مياه وسكر" at bounding box center [533, 237] width 247 height 34
click at [438, 225] on textarea "جوافة ، مياه وسكر" at bounding box center [533, 237] width 247 height 34
type textarea "جوافة، مياه وسكر"
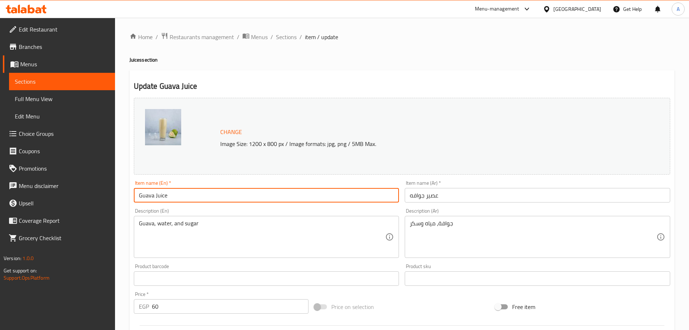
click at [372, 198] on input "Guava Juice" at bounding box center [267, 195] width 266 height 14
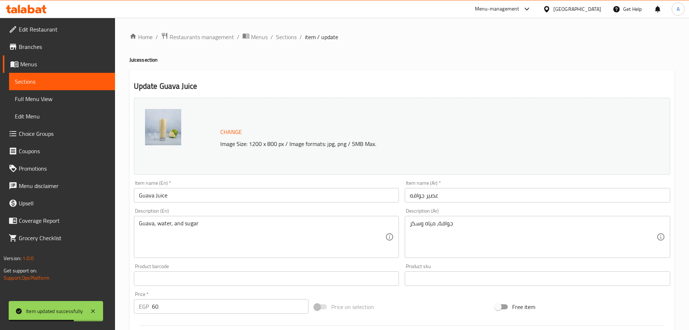
click at [458, 204] on div "Item name (Ar)   * عصير جوافه Item name (Ar) *" at bounding box center [537, 191] width 271 height 28
click at [463, 198] on input "عصير جوافه" at bounding box center [538, 195] width 266 height 14
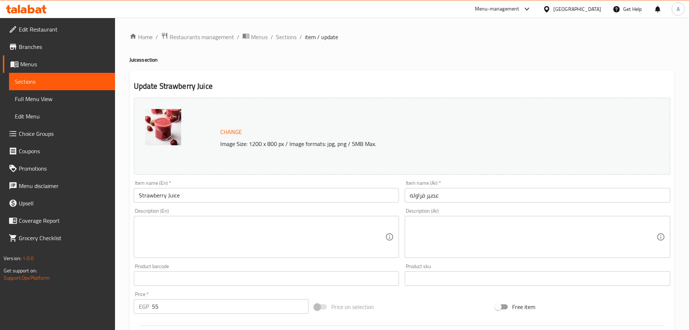
click at [201, 240] on textarea at bounding box center [262, 237] width 247 height 34
paste textarea "Guava, water, and sugar"
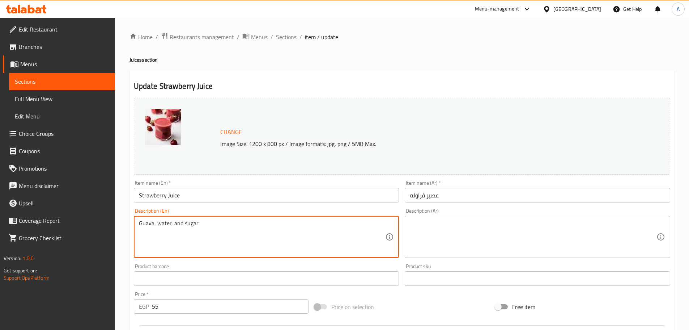
click at [150, 196] on input "Strawberry Juice" at bounding box center [267, 195] width 266 height 14
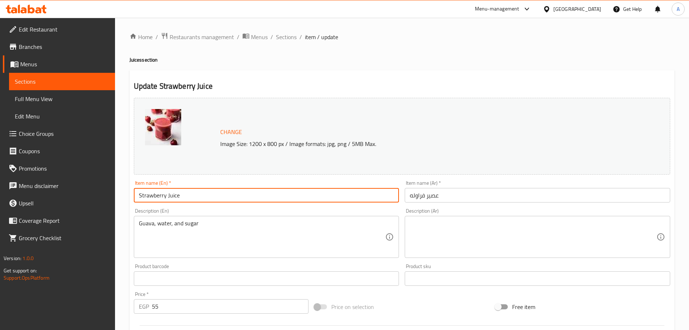
click at [150, 196] on input "Strawberry Juice" at bounding box center [267, 195] width 266 height 14
click at [147, 227] on textarea "Guava, water, and sugar" at bounding box center [262, 237] width 247 height 34
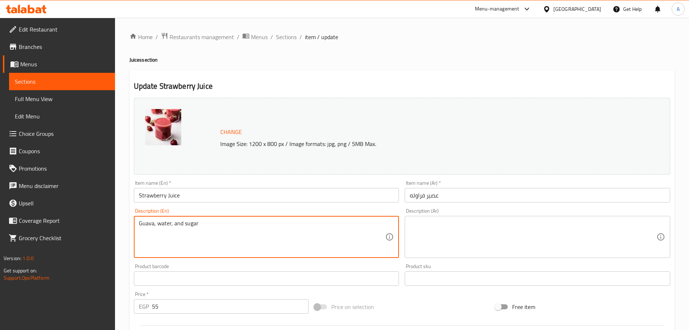
paste textarea "Strawberry"
type textarea "Strawberry, water, and sugar"
click at [198, 198] on input "Strawberry Juice" at bounding box center [267, 195] width 266 height 14
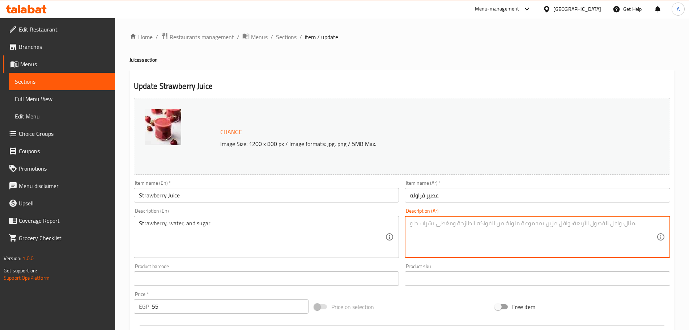
click at [451, 239] on textarea at bounding box center [533, 237] width 247 height 34
paste textarea "جوافة، مياه وسكر"
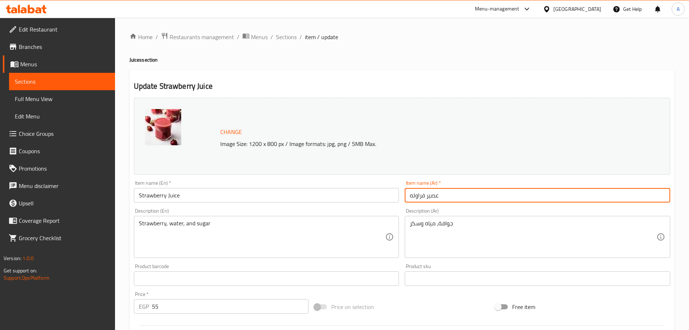
click at [415, 194] on input "عصير فراوله" at bounding box center [538, 195] width 266 height 14
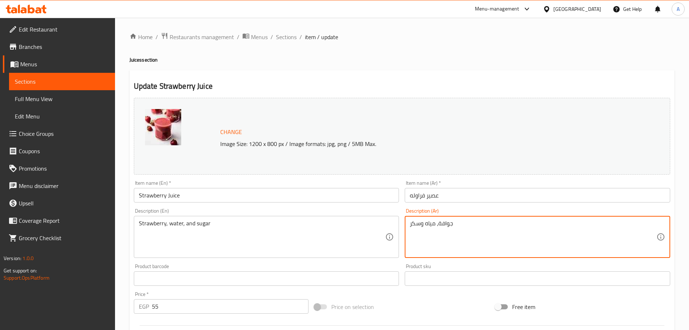
click at [444, 226] on textarea "جوافة، مياه وسكر" at bounding box center [533, 237] width 247 height 34
paste textarea "فراوله"
type textarea "فراوله، مياه وسكر"
click at [447, 195] on input "عصير فراوله" at bounding box center [538, 195] width 266 height 14
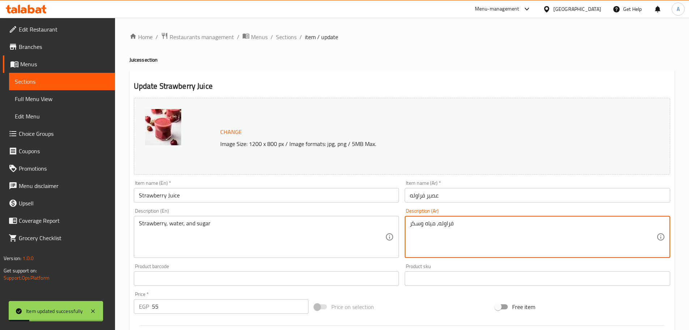
click at [480, 242] on textarea "فراوله، مياه وسكر" at bounding box center [533, 237] width 247 height 34
click at [455, 196] on input "عصير فراوله" at bounding box center [538, 195] width 266 height 14
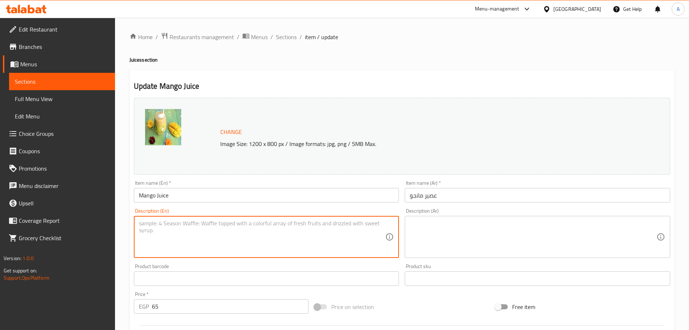
click at [192, 224] on textarea at bounding box center [262, 237] width 247 height 34
paste textarea "Strawberry"
type textarea "Strawberry"
click at [200, 231] on textarea at bounding box center [262, 237] width 247 height 34
paste textarea "Strawberry, water, and sugar"
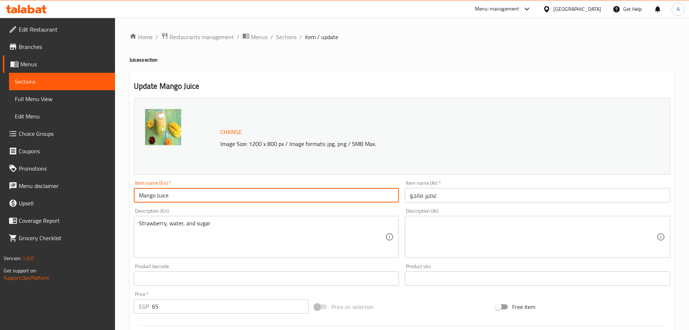
click at [145, 196] on input "Mango Juice" at bounding box center [267, 195] width 266 height 14
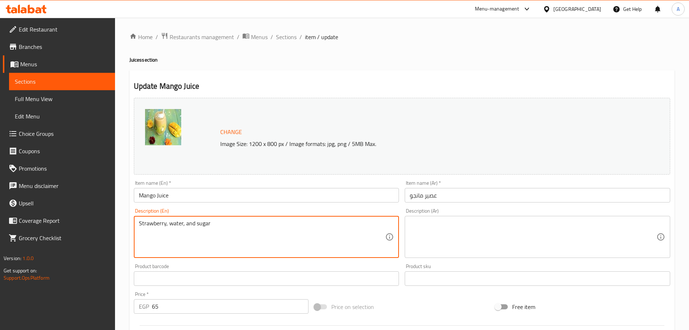
click at [149, 220] on textarea "Strawberry, water, and sugar" at bounding box center [262, 237] width 247 height 34
paste textarea "Mango"
type textarea "Mango, water, and sugar"
click at [187, 196] on input "Mango Juice" at bounding box center [267, 195] width 266 height 14
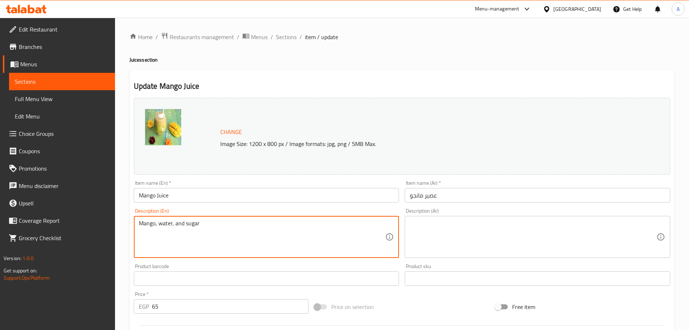
click at [458, 242] on textarea at bounding box center [533, 237] width 247 height 34
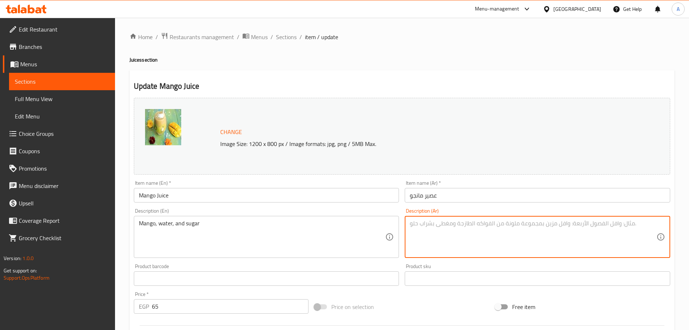
paste textarea "فراوله، مياه وسكر"
click at [414, 196] on input "عصير مانجو" at bounding box center [538, 195] width 266 height 14
click at [445, 222] on textarea "فراوله، مياه وسكر" at bounding box center [533, 237] width 247 height 34
paste textarea "انجو"
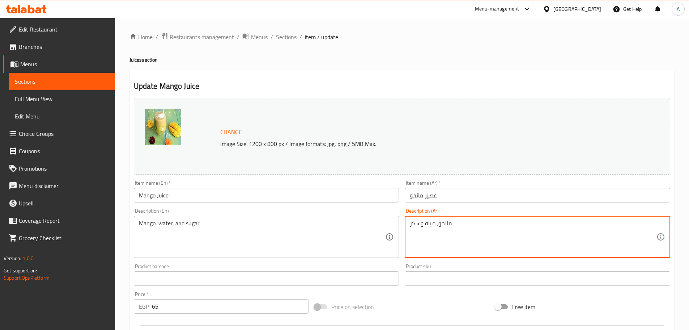
type textarea "مانجو، مياه وسكر"
click at [455, 201] on input "عصير مانجو" at bounding box center [538, 195] width 266 height 14
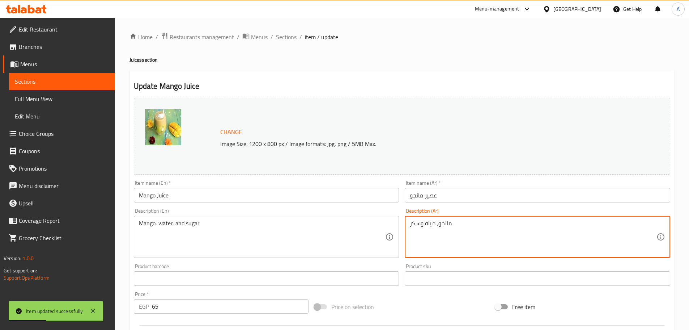
click at [468, 234] on textarea "مانجو، مياه وسكر" at bounding box center [533, 237] width 247 height 34
click at [468, 200] on input "عصير مانجو" at bounding box center [538, 195] width 266 height 14
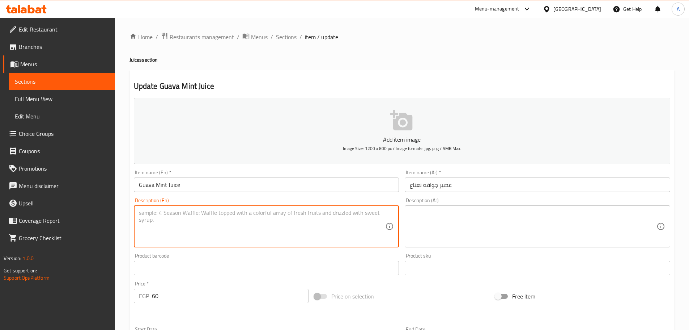
click at [179, 230] on textarea at bounding box center [262, 226] width 247 height 34
paste textarea "Mango, water, and sugar"
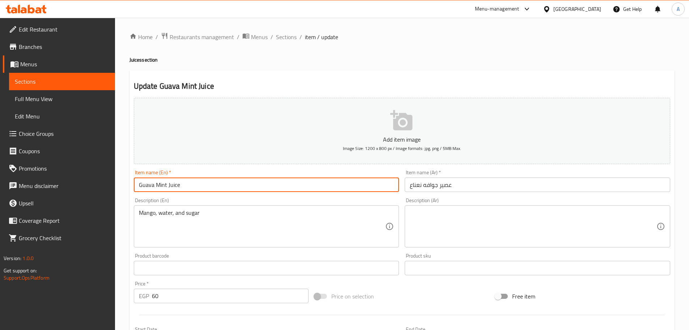
drag, startPoint x: 139, startPoint y: 184, endPoint x: 166, endPoint y: 181, distance: 27.3
click at [166, 181] on input "Guava Mint Juice" at bounding box center [267, 184] width 266 height 14
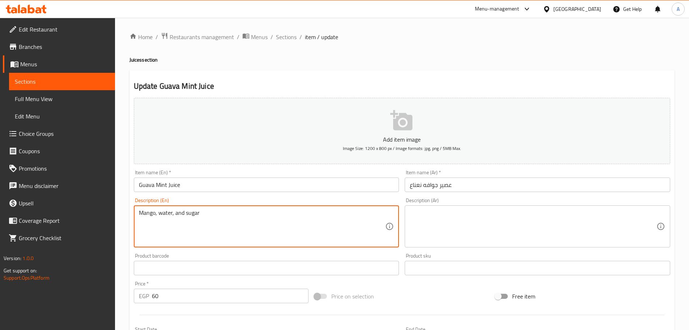
click at [148, 211] on textarea "Mango, water, and sugar" at bounding box center [262, 226] width 247 height 34
paste textarea "Guava Mint"
click at [156, 213] on textarea "Guava Mint, water, and sugar" at bounding box center [262, 226] width 247 height 34
type textarea "Guava, Mint, water, and sugar"
click at [246, 221] on textarea "Guava, Mint, water, and sugar" at bounding box center [262, 226] width 247 height 34
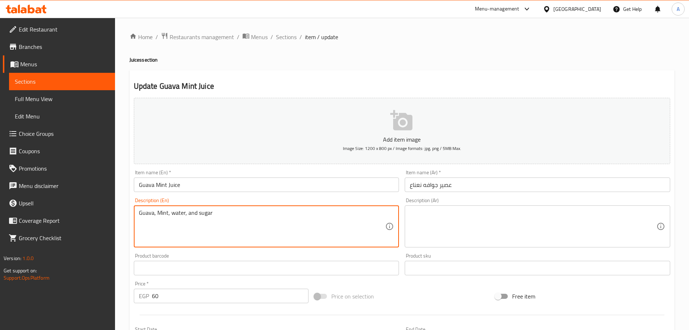
click at [157, 212] on textarea "Guava, Mint, water, and sugar" at bounding box center [262, 226] width 247 height 34
drag, startPoint x: 169, startPoint y: 212, endPoint x: 131, endPoint y: 217, distance: 37.9
click at [131, 217] on div "Description (En) Guava, Mint, water, and sugar Description (En)" at bounding box center [266, 222] width 271 height 55
click at [234, 225] on textarea "Guava, Mint, water, and sugar" at bounding box center [262, 226] width 247 height 34
click at [449, 222] on textarea at bounding box center [533, 226] width 247 height 34
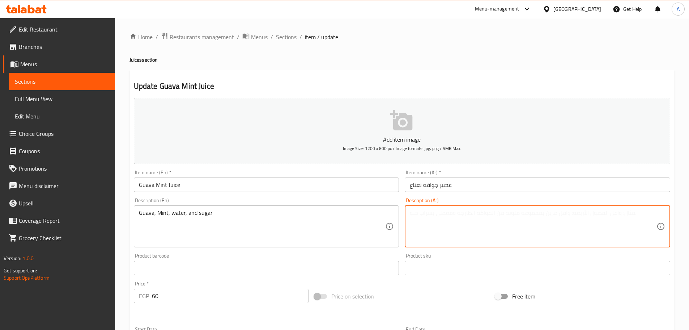
paste textarea "مانجو، مياه وسكر"
click at [433, 183] on input "عصير جوافه نعناع" at bounding box center [538, 184] width 266 height 14
click at [433, 182] on input "عصير جوافه نعناع" at bounding box center [538, 184] width 266 height 14
click at [443, 212] on textarea "مانجو، مياه وسكر" at bounding box center [533, 226] width 247 height 34
paste textarea "جوافه"
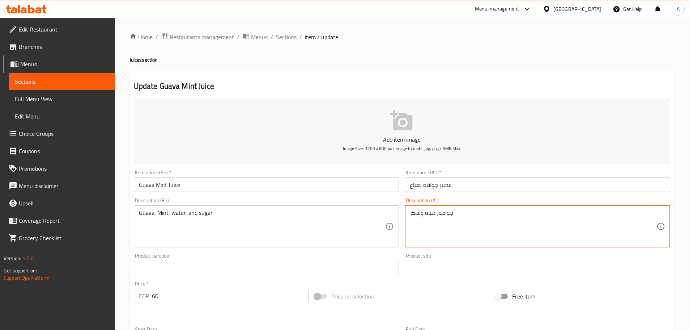
click at [436, 212] on textarea "جوافه، مياه وسكر" at bounding box center [533, 226] width 247 height 34
click at [413, 186] on input "عصير جوافه نعناع" at bounding box center [538, 184] width 266 height 14
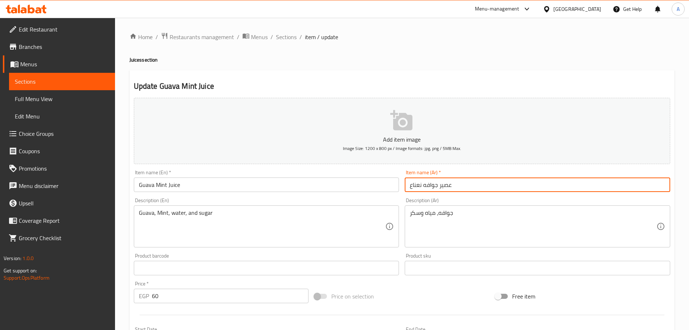
click at [413, 186] on input "عصير جوافه نعناع" at bounding box center [538, 184] width 266 height 14
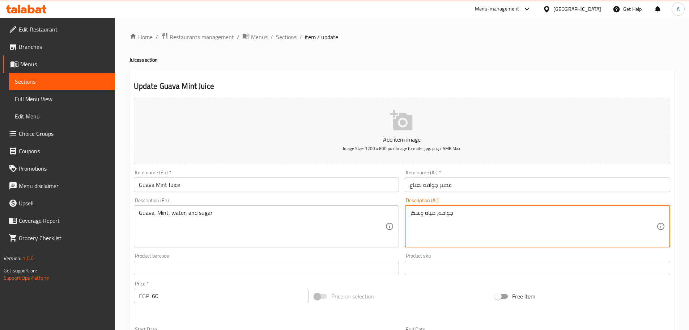
paste textarea "عناع"
type textarea "جوافه، نعناع، مياه وسكر"
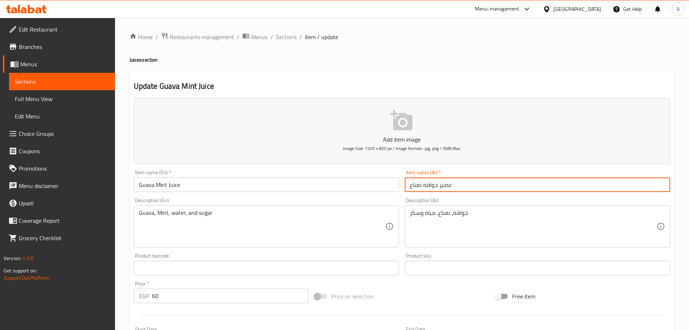
click at [471, 184] on input "عصير جوافه نعناع" at bounding box center [538, 184] width 266 height 14
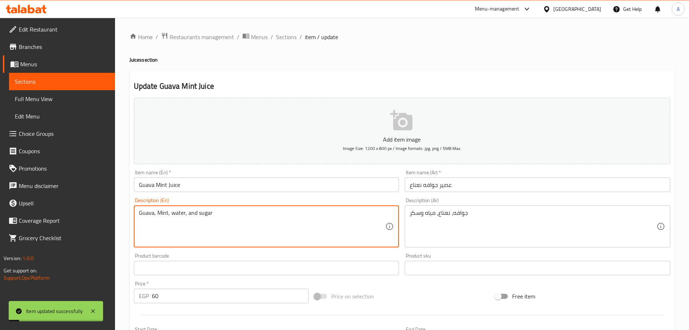
click at [298, 226] on textarea "Guava, Mint, water, and sugar" at bounding box center [262, 226] width 247 height 34
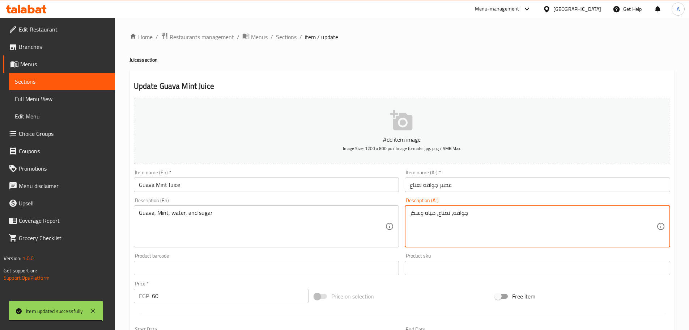
click at [475, 231] on textarea "جوافه، نعناع، مياه وسكر" at bounding box center [533, 226] width 247 height 34
click at [495, 219] on textarea "جوافه، نعناع، مياه وسكر" at bounding box center [533, 226] width 247 height 34
click at [481, 182] on input "عصير جوافه نعناع" at bounding box center [538, 184] width 266 height 14
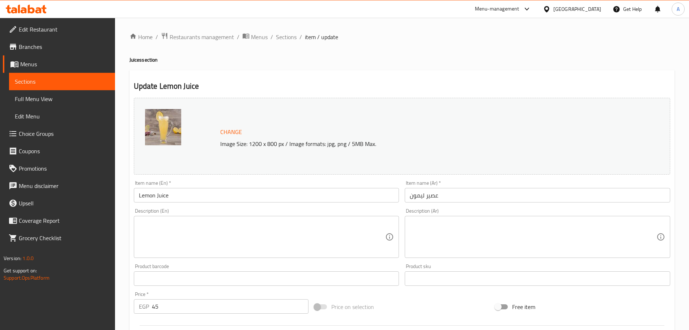
drag, startPoint x: 198, startPoint y: 227, endPoint x: 184, endPoint y: 274, distance: 49.5
click at [199, 226] on textarea at bounding box center [262, 237] width 247 height 34
paste textarea "Mango, water, and sugar"
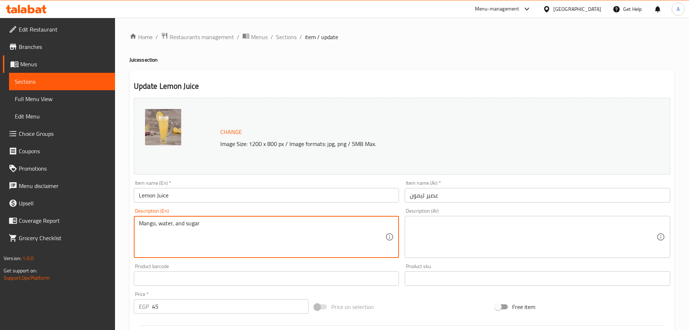
click at [151, 196] on input "Lemon Juice" at bounding box center [267, 195] width 266 height 14
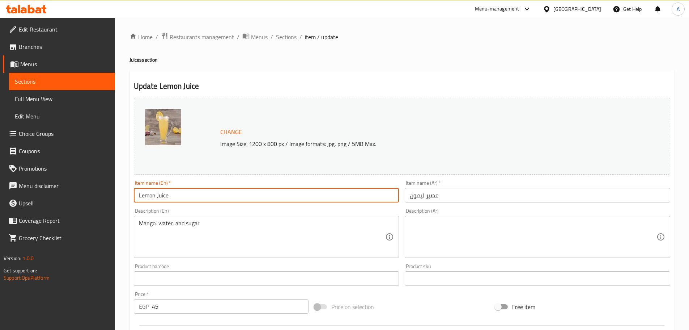
click at [151, 196] on input "Lemon Juice" at bounding box center [267, 195] width 266 height 14
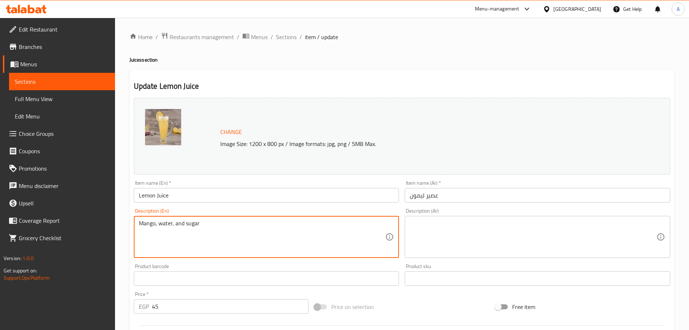
click at [144, 224] on textarea "Mango, water, and sugar" at bounding box center [262, 237] width 247 height 34
paste textarea "Lemon"
type textarea "Lemon, water, and sugar"
click at [190, 200] on input "Lemon Juice" at bounding box center [267, 195] width 266 height 14
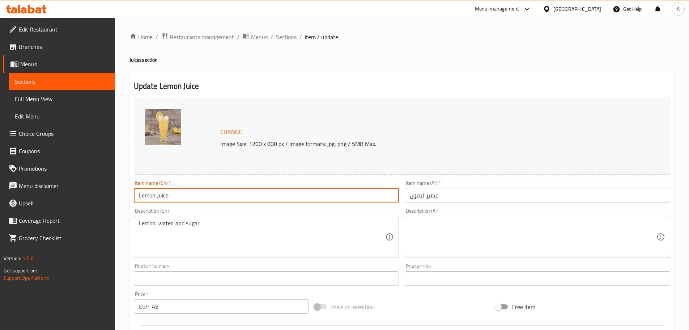
click at [471, 226] on textarea at bounding box center [533, 237] width 247 height 34
paste textarea "مانجو، مياه وسكر"
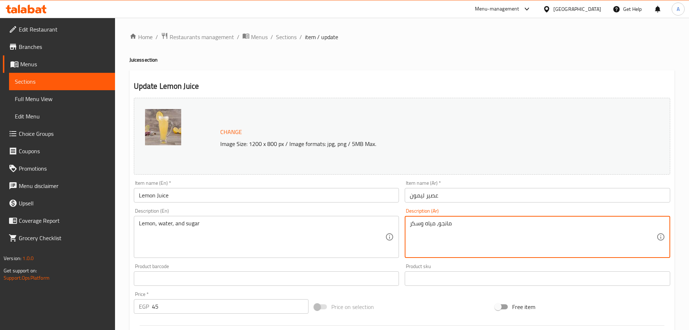
click at [423, 197] on input "عصير ليمون" at bounding box center [538, 195] width 266 height 14
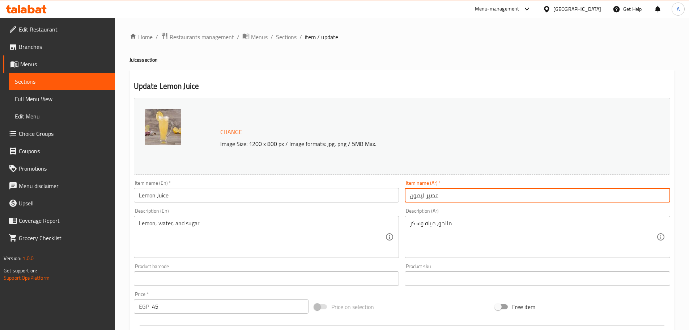
click at [417, 195] on input "عصير ليمون" at bounding box center [538, 195] width 266 height 14
click at [457, 256] on div "مانجو، مياه وسكر Description (Ar)" at bounding box center [538, 237] width 266 height 42
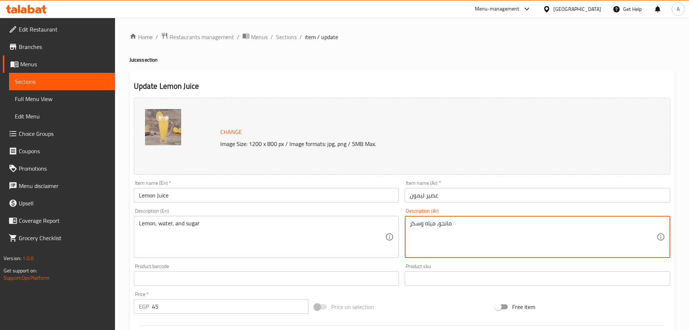
click at [441, 226] on textarea "مانجو، مياه وسكر" at bounding box center [533, 237] width 247 height 34
paste textarea "يمون"
type textarea "ليمون، مياه وسكر"
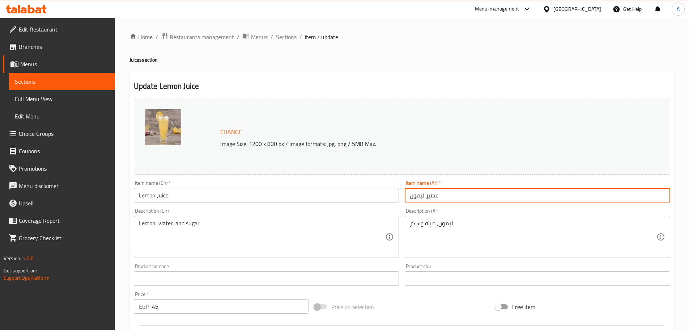
click at [453, 199] on input "عصير ليمون" at bounding box center [538, 195] width 266 height 14
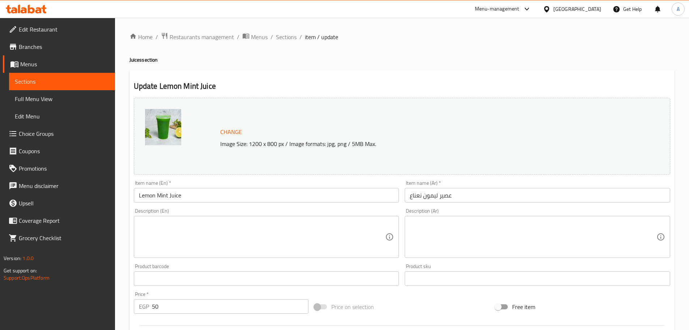
click at [178, 223] on textarea at bounding box center [262, 237] width 247 height 34
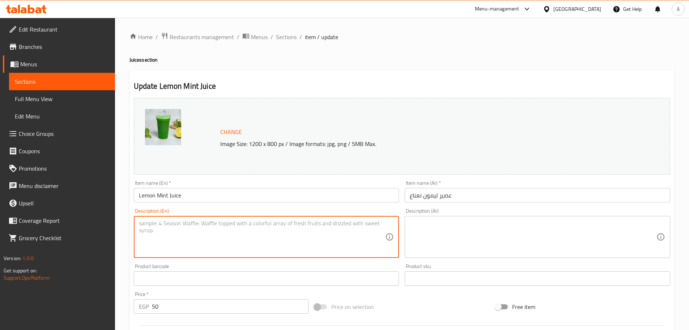
click at [217, 251] on textarea at bounding box center [262, 237] width 247 height 34
paste textarea "Guava, Mint, water, and sugar"
click at [150, 192] on input "Lemon Mint Juice" at bounding box center [267, 195] width 266 height 14
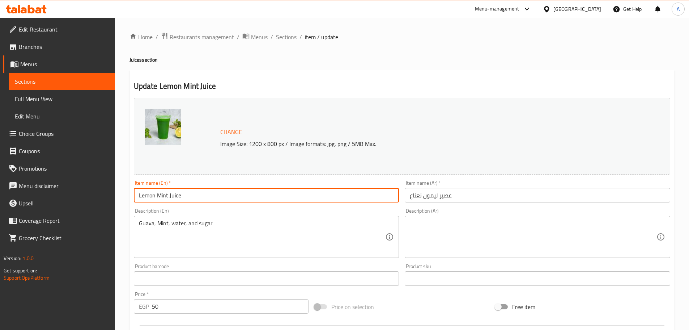
click at [150, 192] on input "Lemon Mint Juice" at bounding box center [267, 195] width 266 height 14
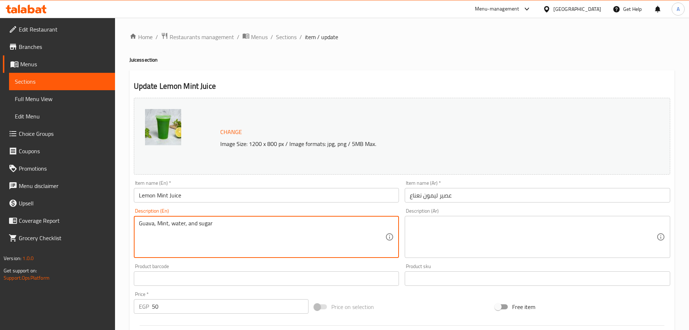
drag, startPoint x: 142, startPoint y: 223, endPoint x: 143, endPoint y: 228, distance: 4.8
click at [142, 223] on textarea "Guava, Mint, water, and sugar" at bounding box center [262, 237] width 247 height 34
paste textarea "Lemon"
type textarea "Lemon, Mint, water, and sugar"
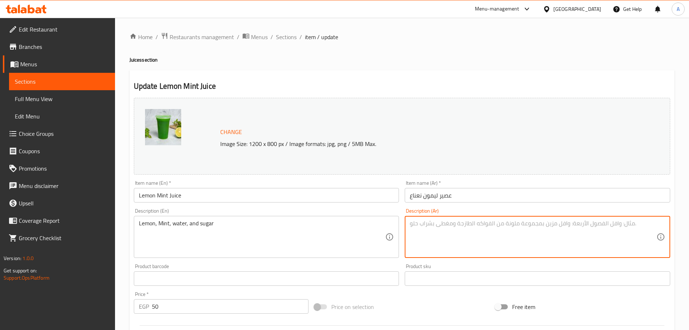
click at [456, 233] on textarea at bounding box center [533, 237] width 247 height 34
paste textarea "Guava, Mint, water, and sugar"
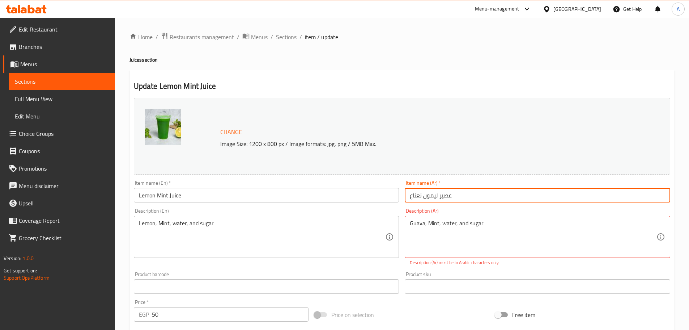
click at [439, 196] on input "عصير ليمون نعناع" at bounding box center [538, 195] width 266 height 14
click at [424, 195] on input "عصير ليمون نعناع" at bounding box center [538, 195] width 266 height 14
click at [429, 195] on input "عصير ليمون نعناع" at bounding box center [538, 195] width 266 height 14
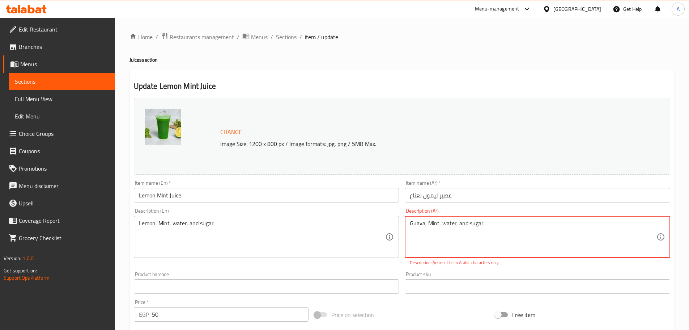
paste textarea "جوافه، نعناع، مياه وسكر"
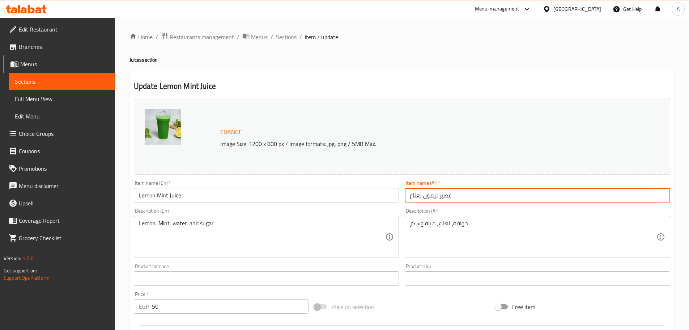
click at [429, 195] on input "عصير ليمون نعناع" at bounding box center [538, 195] width 266 height 14
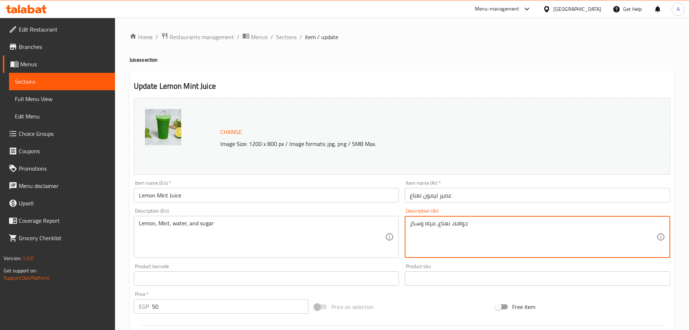
click at [461, 225] on textarea "جوافه، نعناع، مياه وسكر" at bounding box center [533, 237] width 247 height 34
paste textarea "ليمون"
type textarea "ليمون، نعناع، مياه وسكر"
click at [460, 191] on input "عصير ليمون نعناع" at bounding box center [538, 195] width 266 height 14
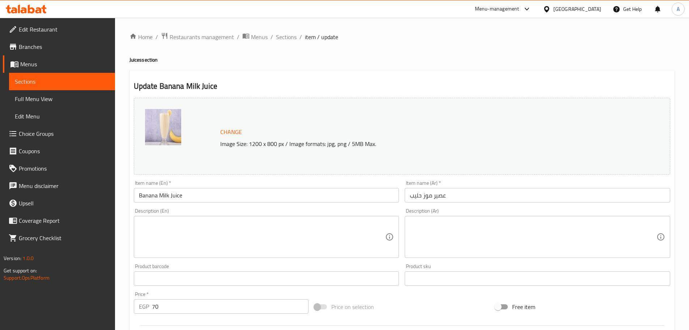
click at [194, 236] on textarea at bounding box center [262, 237] width 247 height 34
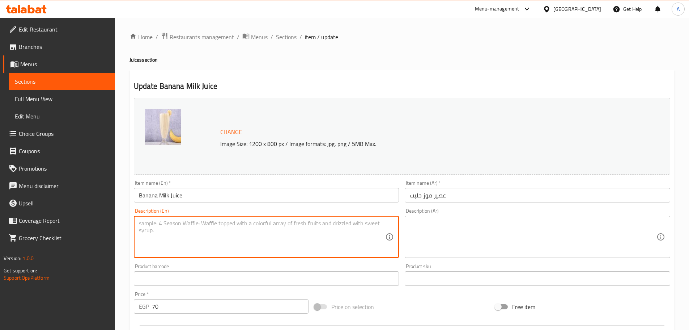
paste textarea "Lemon"
type textarea "Lemon"
click at [254, 235] on textarea at bounding box center [262, 237] width 247 height 34
paste textarea "Guava, Mint, water, and sugar"
click at [152, 192] on input "Banana Milk Juice" at bounding box center [267, 195] width 266 height 14
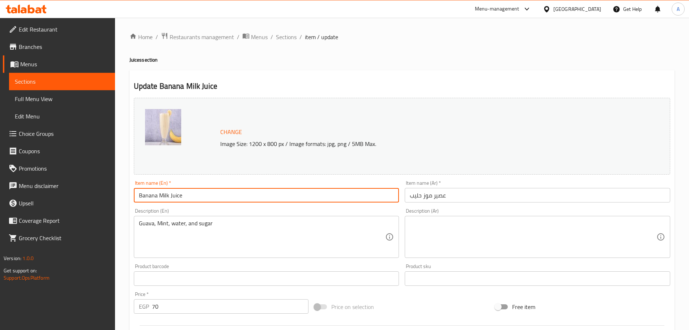
click at [152, 192] on input "Banana Milk Juice" at bounding box center [267, 195] width 266 height 14
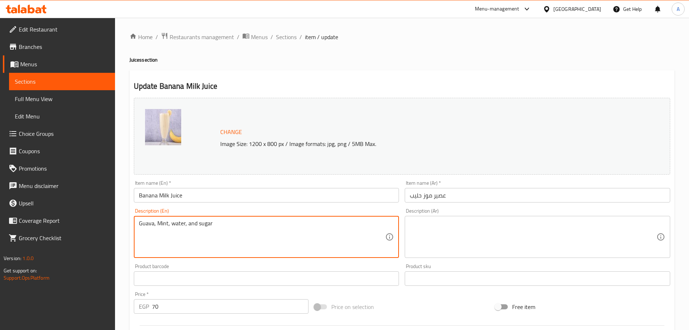
click at [141, 221] on textarea "Guava, Mint, water, and sugar" at bounding box center [262, 237] width 247 height 34
paste textarea "Banana"
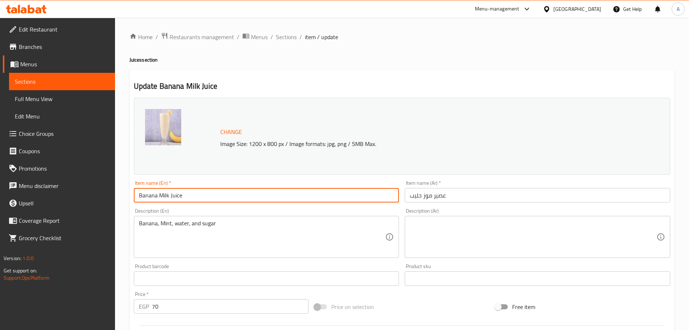
click at [165, 191] on input "Banana Milk Juice" at bounding box center [267, 195] width 266 height 14
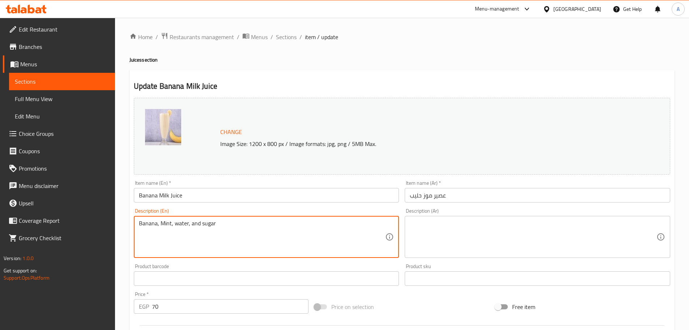
click at [166, 222] on textarea "Banana, Mint, water, and sugar" at bounding box center [262, 237] width 247 height 34
paste textarea "lk"
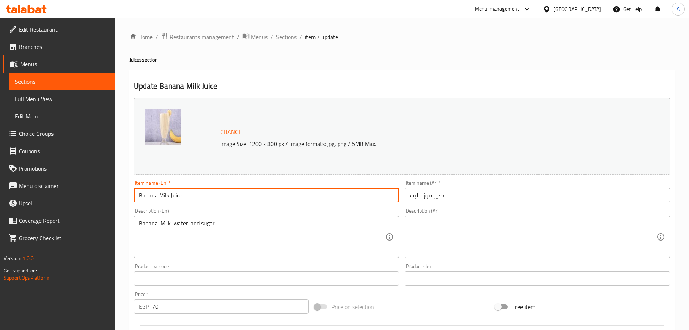
click at [216, 194] on input "Banana Milk Juice" at bounding box center [267, 195] width 266 height 14
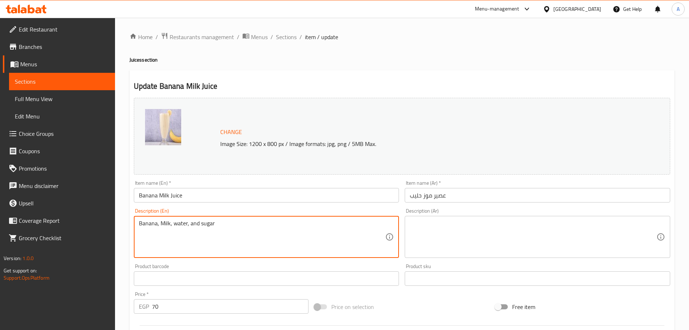
click at [252, 226] on textarea "Banana, Milk, water, and sugar" at bounding box center [262, 237] width 247 height 34
click at [287, 230] on textarea "Banana, Milk, water, and sugar" at bounding box center [262, 237] width 247 height 34
type textarea "Banana, Milk, water, and sugar."
click at [428, 237] on textarea at bounding box center [533, 237] width 247 height 34
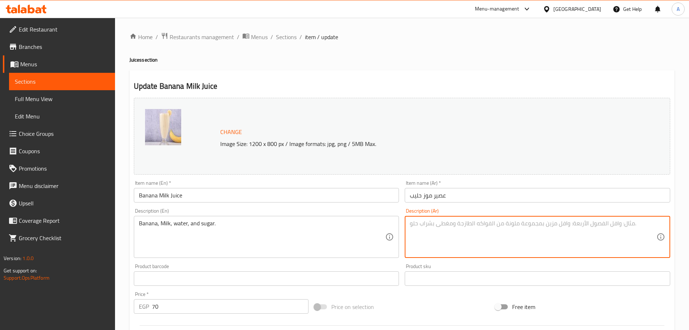
click at [457, 249] on textarea at bounding box center [533, 237] width 247 height 34
paste textarea "جوافه، نعناع، مياه وسكر"
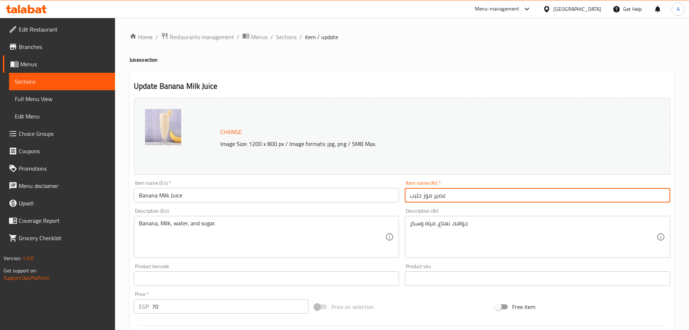
click at [429, 198] on input "عصير موز حليب" at bounding box center [538, 195] width 266 height 14
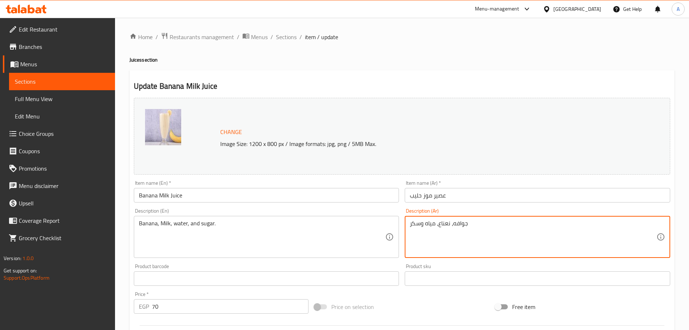
click at [458, 222] on textarea "جوافه، نعناع، مياه وسكر" at bounding box center [533, 237] width 247 height 34
paste textarea "موز"
click at [416, 194] on input "عصير موز حليب" at bounding box center [538, 195] width 266 height 14
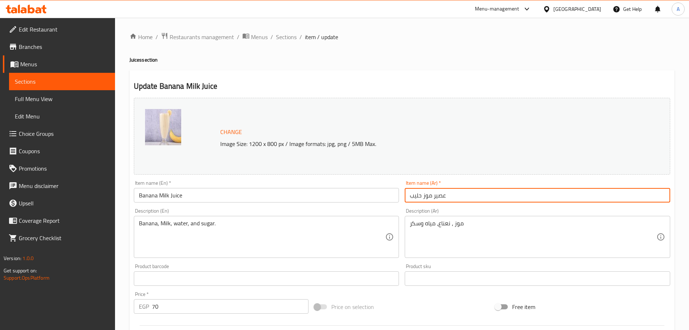
click at [416, 194] on input "عصير موز حليب" at bounding box center [538, 195] width 266 height 14
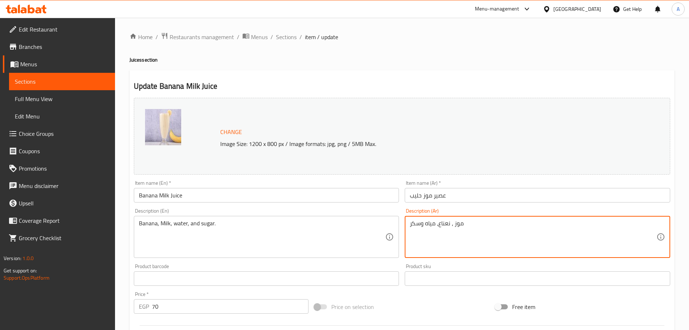
click at [445, 225] on textarea "موز ، نعناع، مياه وسكر" at bounding box center [533, 237] width 247 height 34
paste textarea "حليب"
click at [453, 221] on textarea "موز ، حليب، مياه وسكر" at bounding box center [533, 237] width 247 height 34
type textarea "موز، حليب، مياه وسكر"
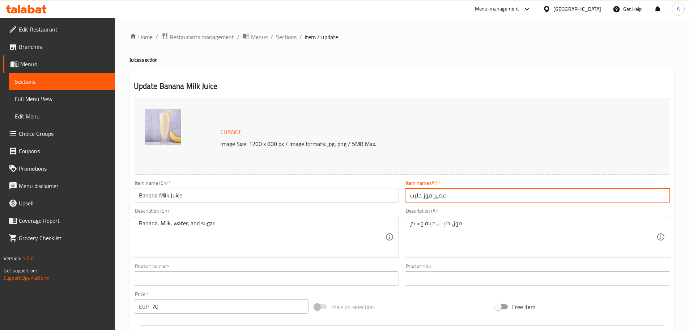
click at [469, 198] on input "عصير موز حليب" at bounding box center [538, 195] width 266 height 14
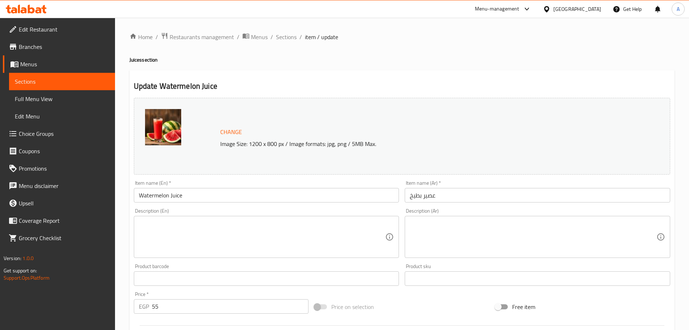
click at [234, 233] on textarea at bounding box center [262, 237] width 247 height 34
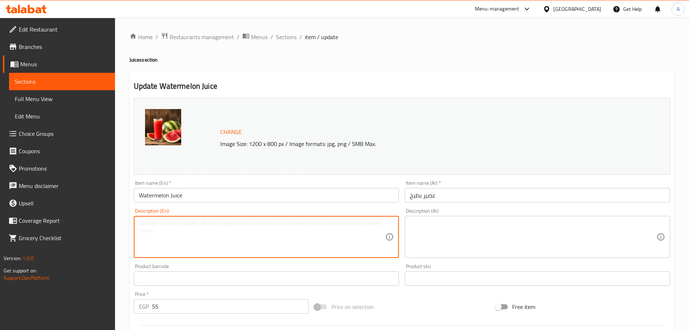
paste textarea "Guava, water, and sugar"
click at [157, 196] on input "Watermelon Juice" at bounding box center [267, 195] width 266 height 14
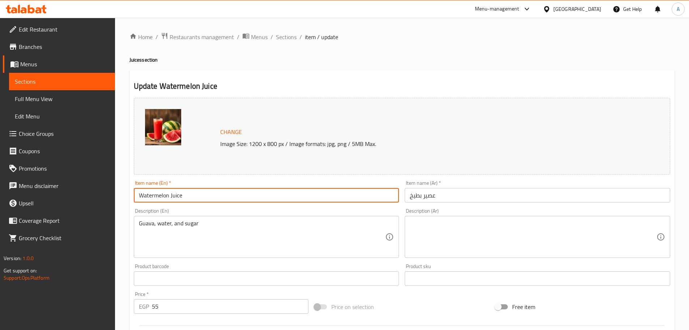
drag, startPoint x: 157, startPoint y: 196, endPoint x: 156, endPoint y: 201, distance: 4.8
click at [157, 196] on input "Watermelon Juice" at bounding box center [267, 195] width 266 height 14
click at [146, 224] on textarea "Guava, water, and sugar" at bounding box center [262, 237] width 247 height 34
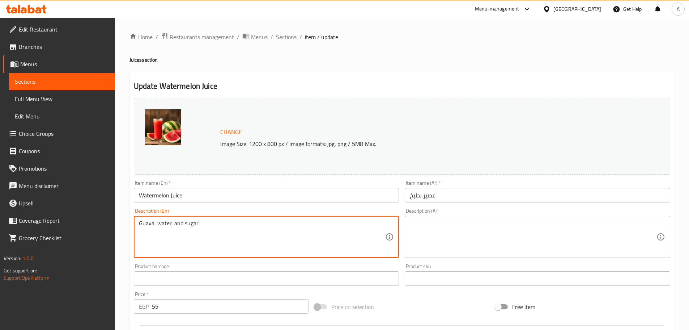
paste textarea "Watermelon"
type textarea "Watermelon, water, and sugar"
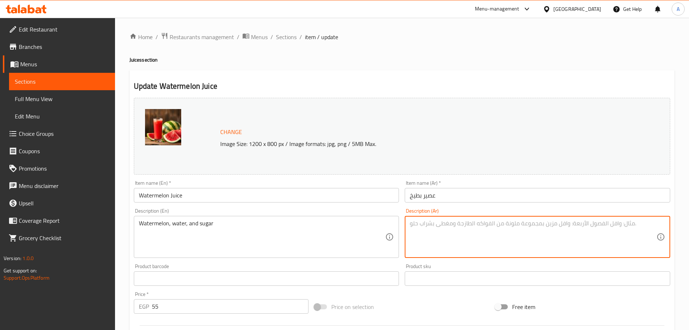
click at [465, 226] on textarea at bounding box center [533, 237] width 247 height 34
paste textarea "فراوله، مياه وسكر"
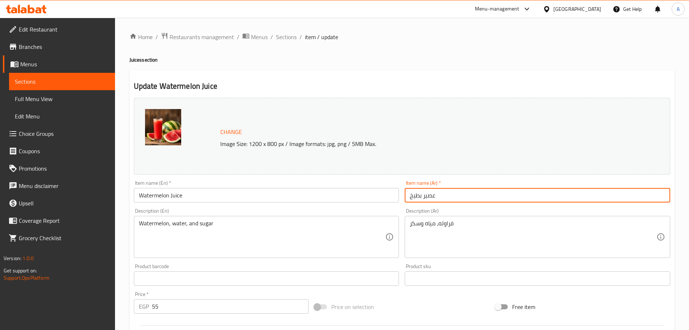
click at [415, 197] on input "عصير بطيخ" at bounding box center [538, 195] width 266 height 14
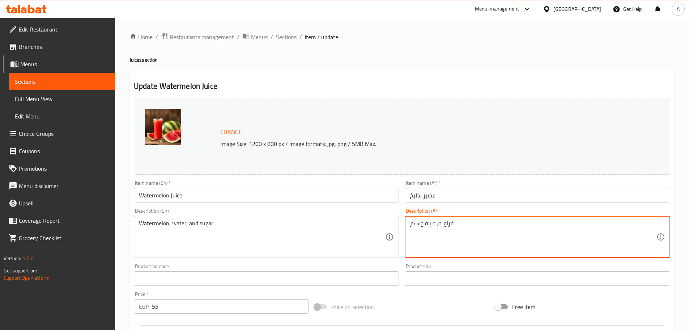
click at [449, 225] on textarea "فراوله، مياه وسكر" at bounding box center [533, 237] width 247 height 34
paste textarea "بطيخ"
type textarea "بطيخ، مياه وسكر"
click at [449, 198] on input "عصير بطيخ" at bounding box center [538, 195] width 266 height 14
